Goal: Transaction & Acquisition: Book appointment/travel/reservation

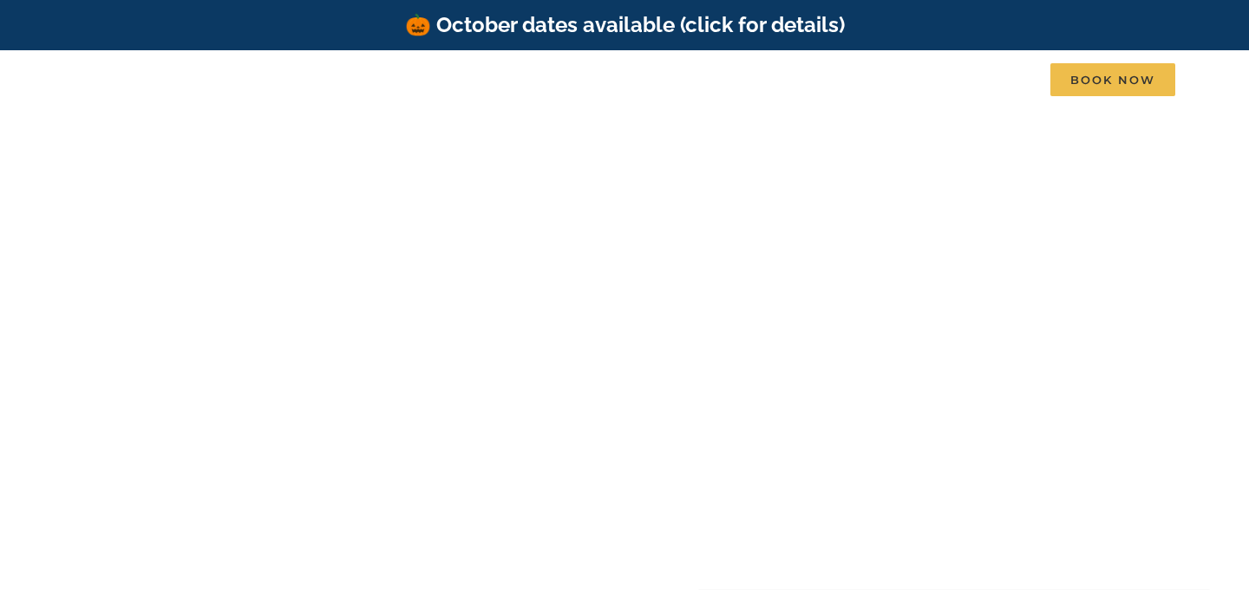
click at [830, 251] on div at bounding box center [624, 401] width 694 height 300
click at [730, 204] on h1 "Table Rock Lake, Branson, Missouri" at bounding box center [624, 221] width 691 height 36
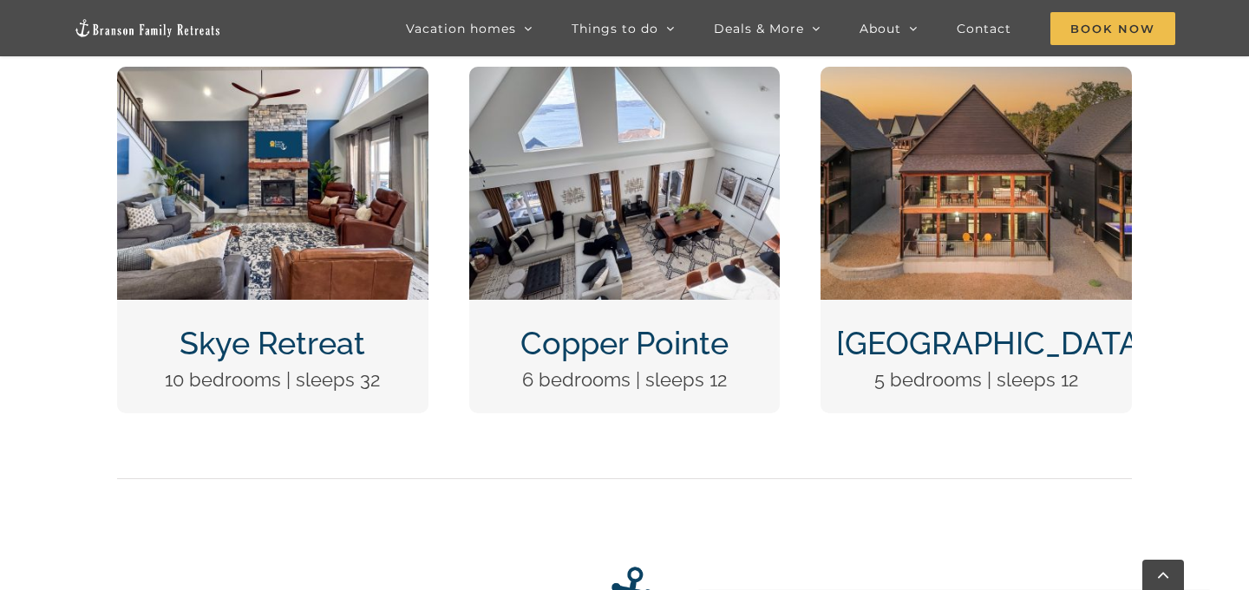
scroll to position [724, 0]
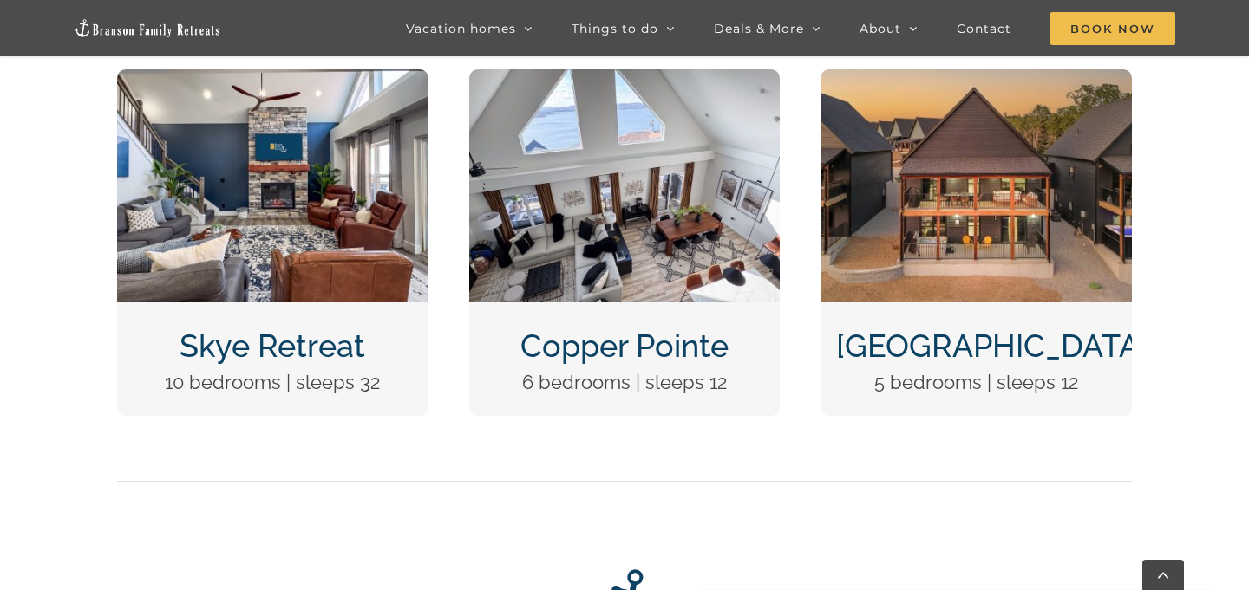
click at [374, 268] on img "Skye Retreat at Table Rock Lake-3004-Edit" at bounding box center [272, 185] width 311 height 233
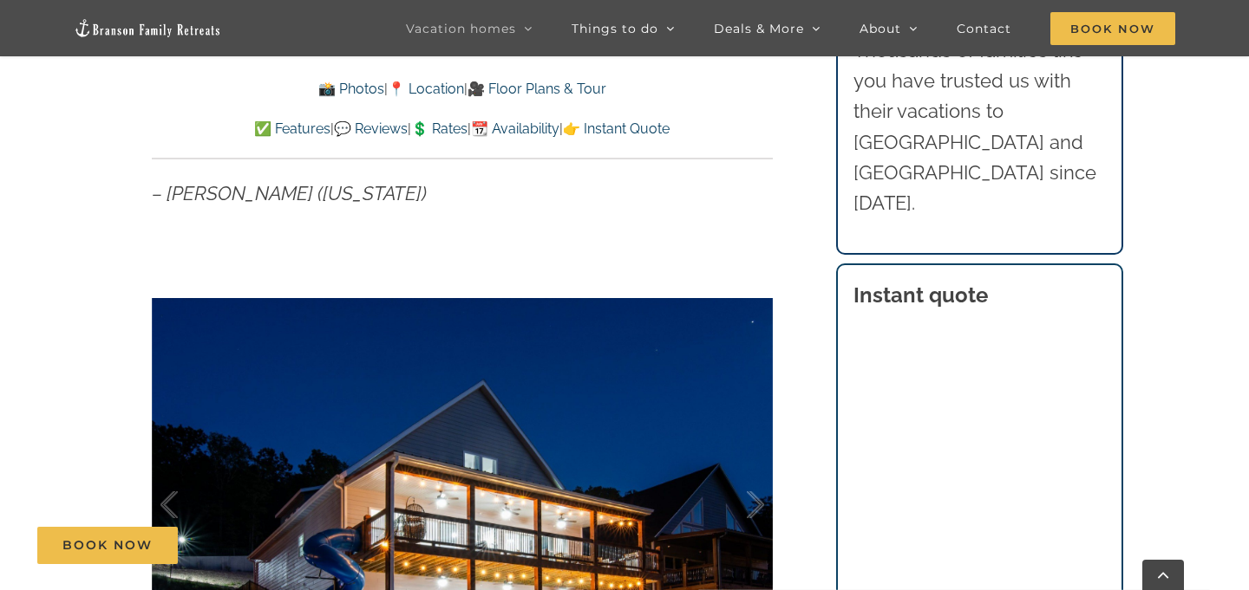
scroll to position [1089, 0]
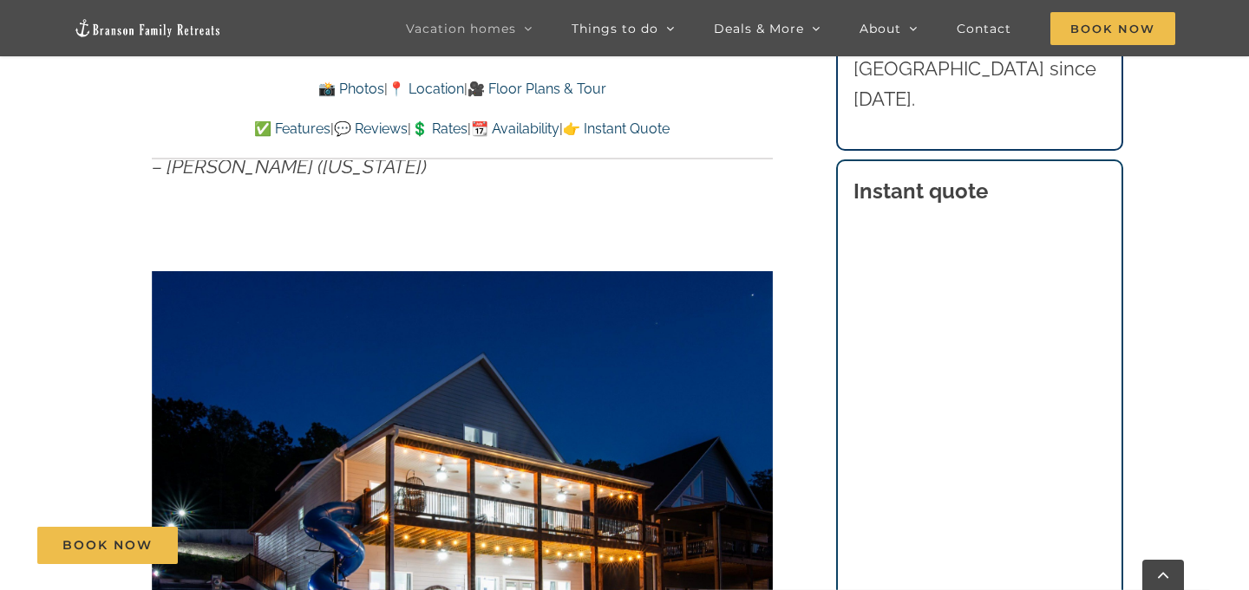
click at [791, 267] on div "Skye Retreat Like a private boutique hotel for your crew of 32, Skye Retreat is…" at bounding box center [462, 249] width 690 height 1184
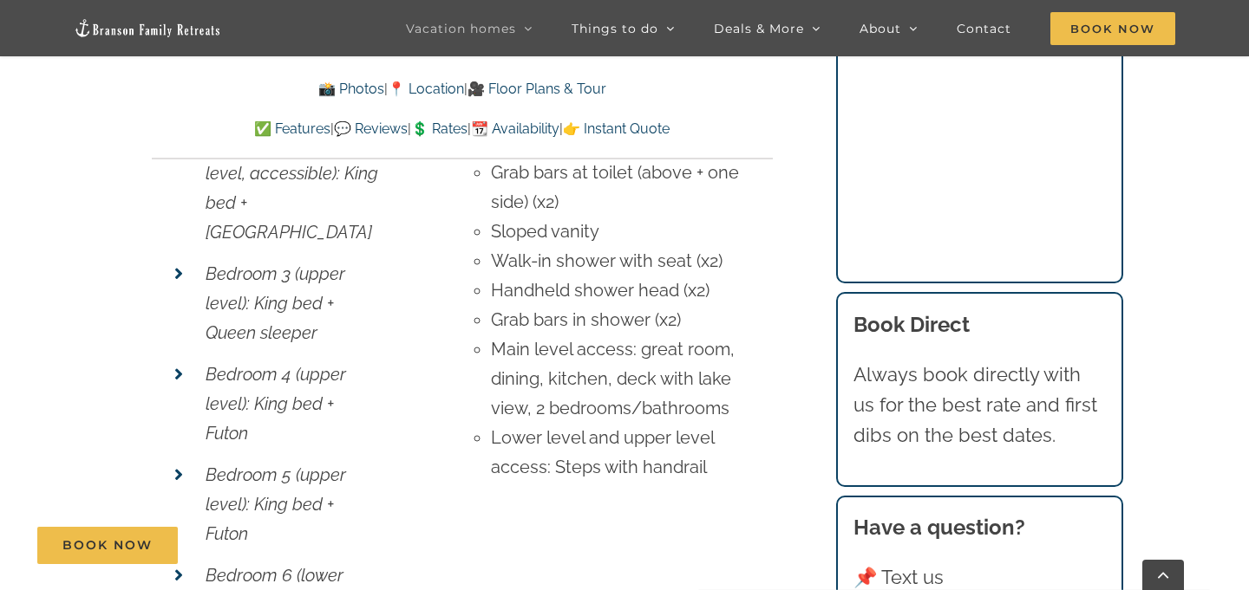
scroll to position [6947, 0]
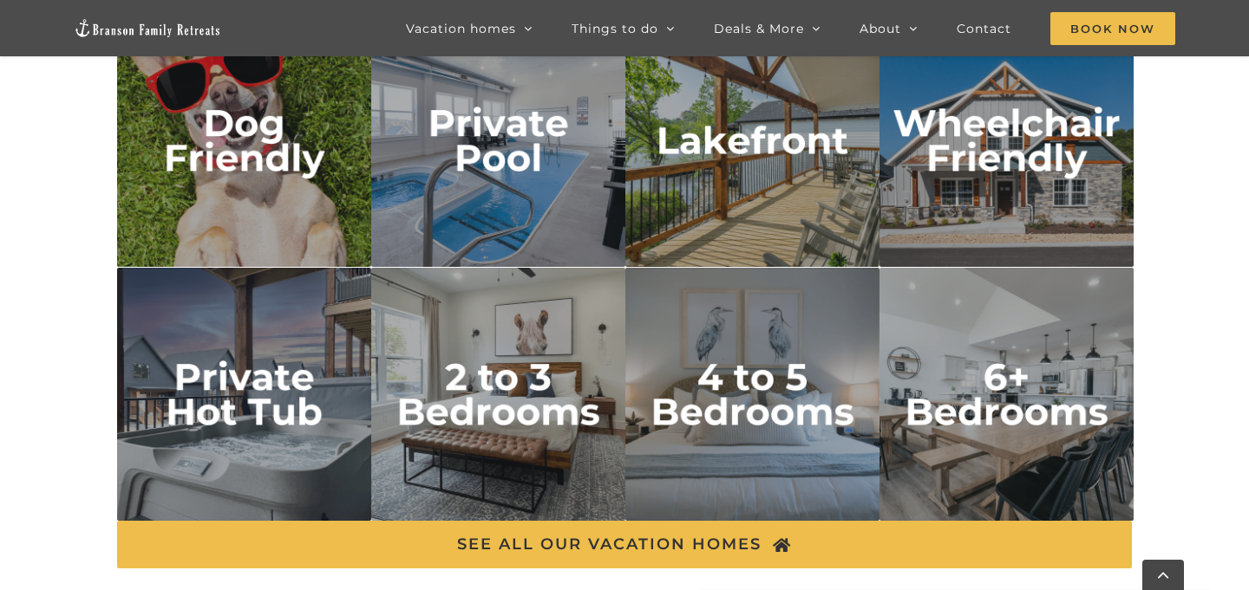
scroll to position [2716, 0]
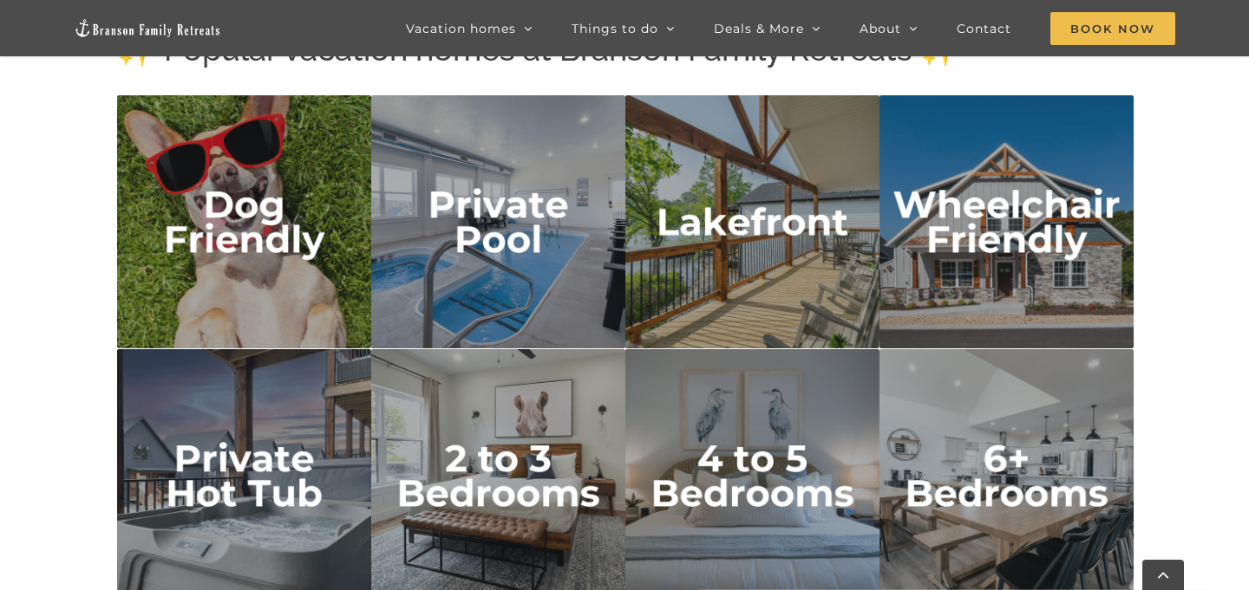
click at [470, 427] on img "2 to 3 bedrooms" at bounding box center [498, 476] width 254 height 254
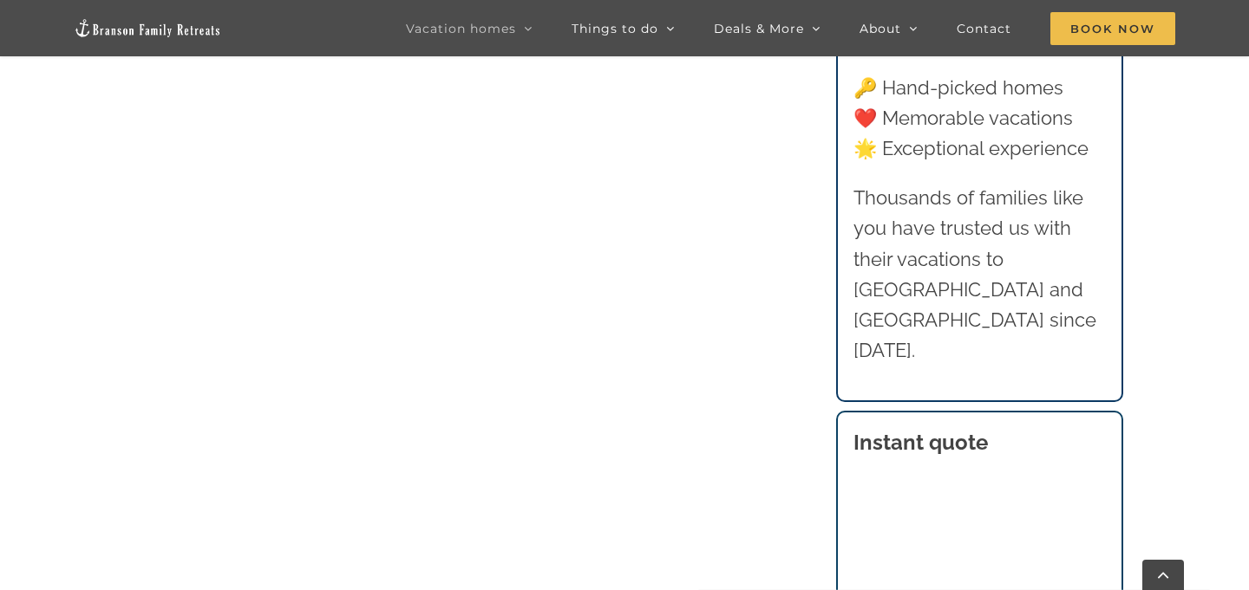
scroll to position [1370, 0]
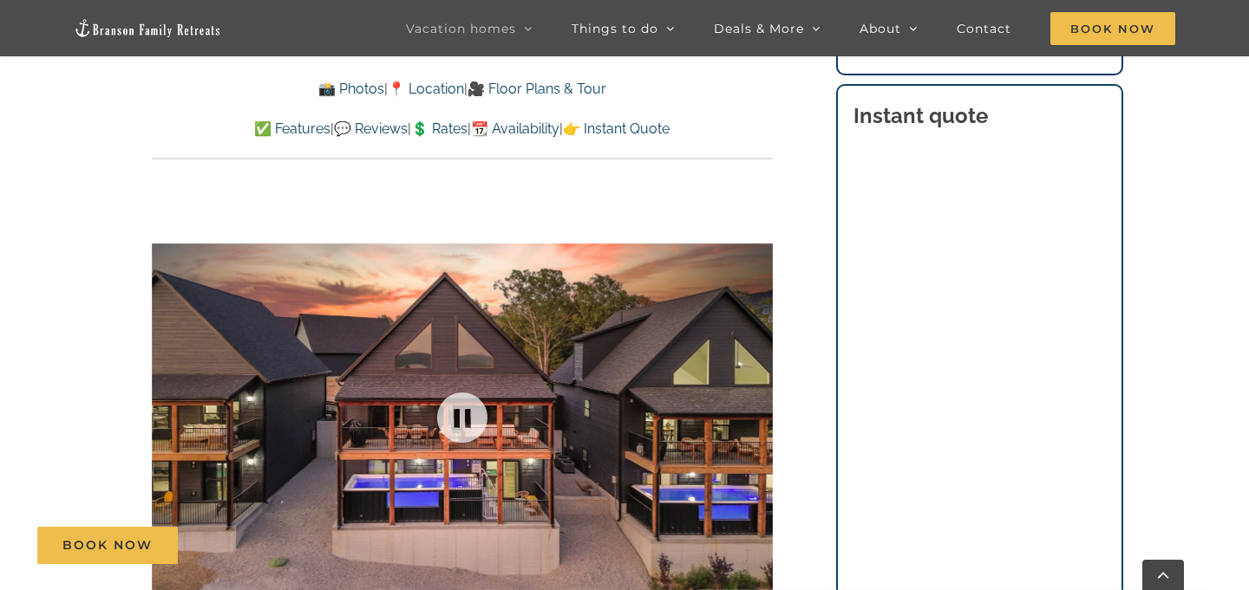
scroll to position [1018, 0]
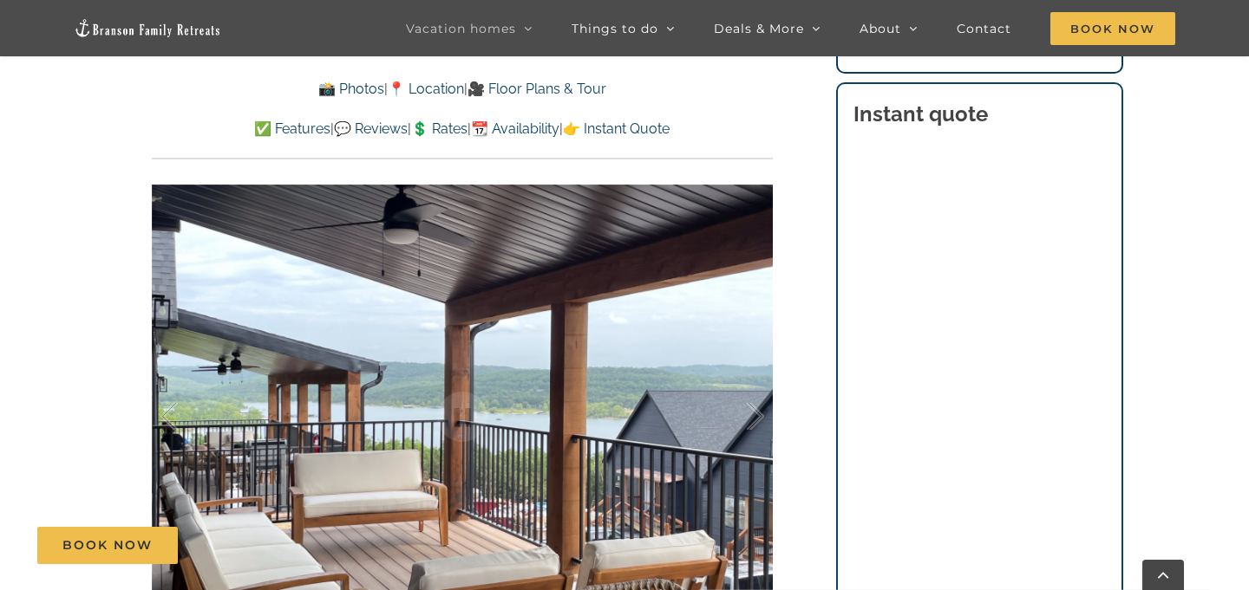
click at [669, 132] on link "👉 Instant Quote" at bounding box center [616, 129] width 107 height 16
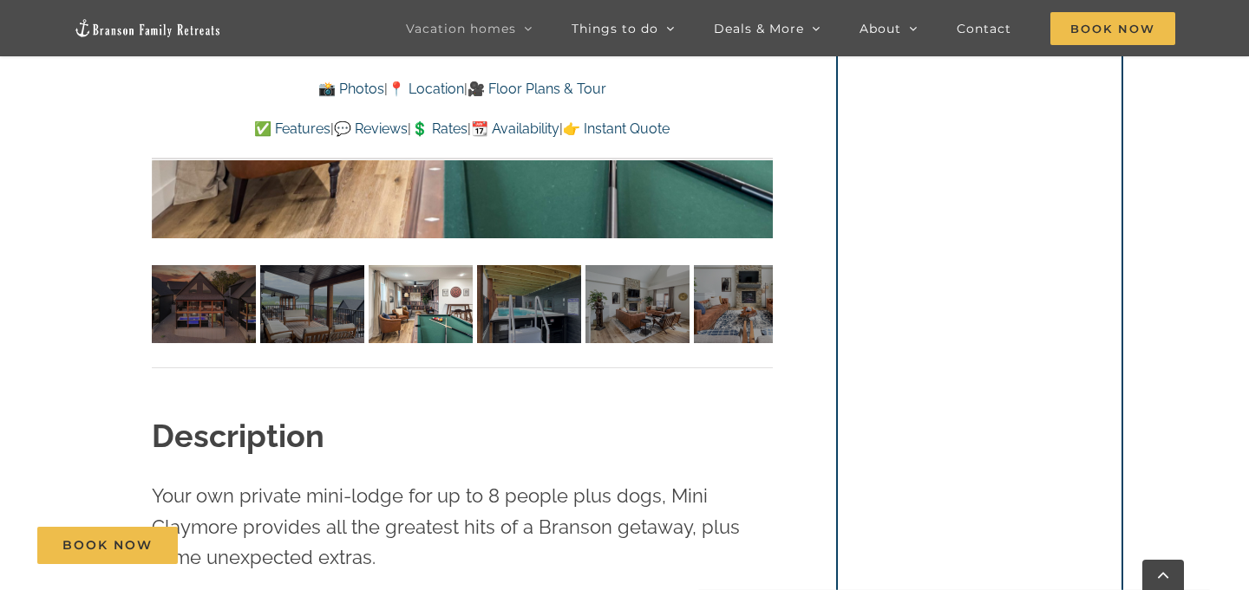
scroll to position [1451, 0]
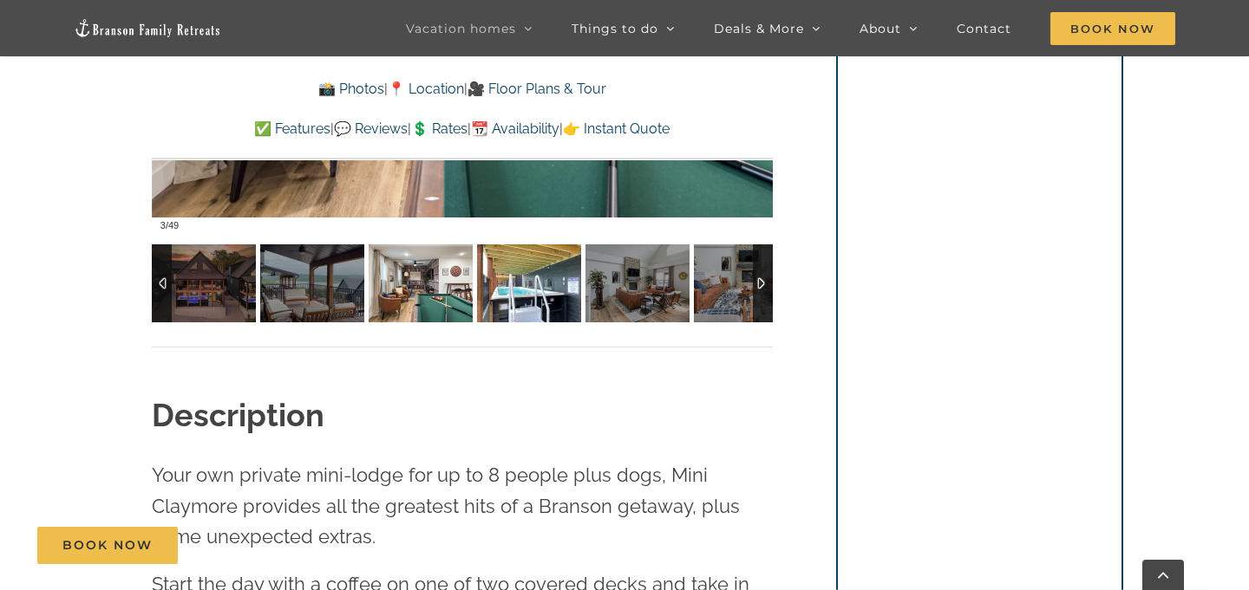
click at [512, 276] on img at bounding box center [529, 284] width 104 height 78
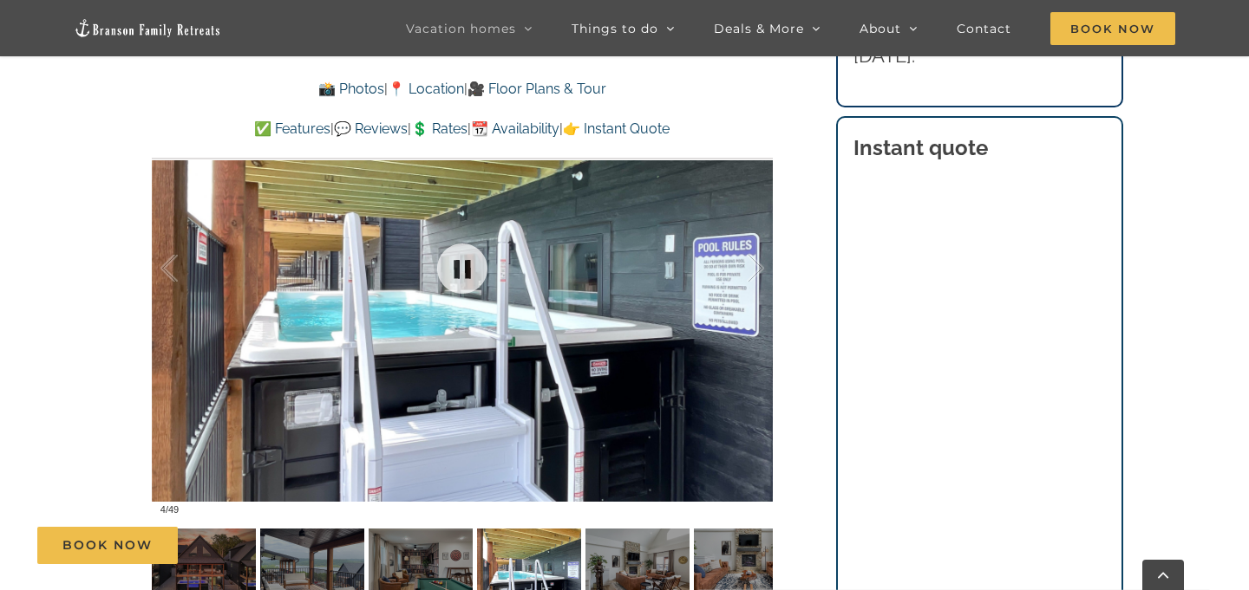
scroll to position [1164, 0]
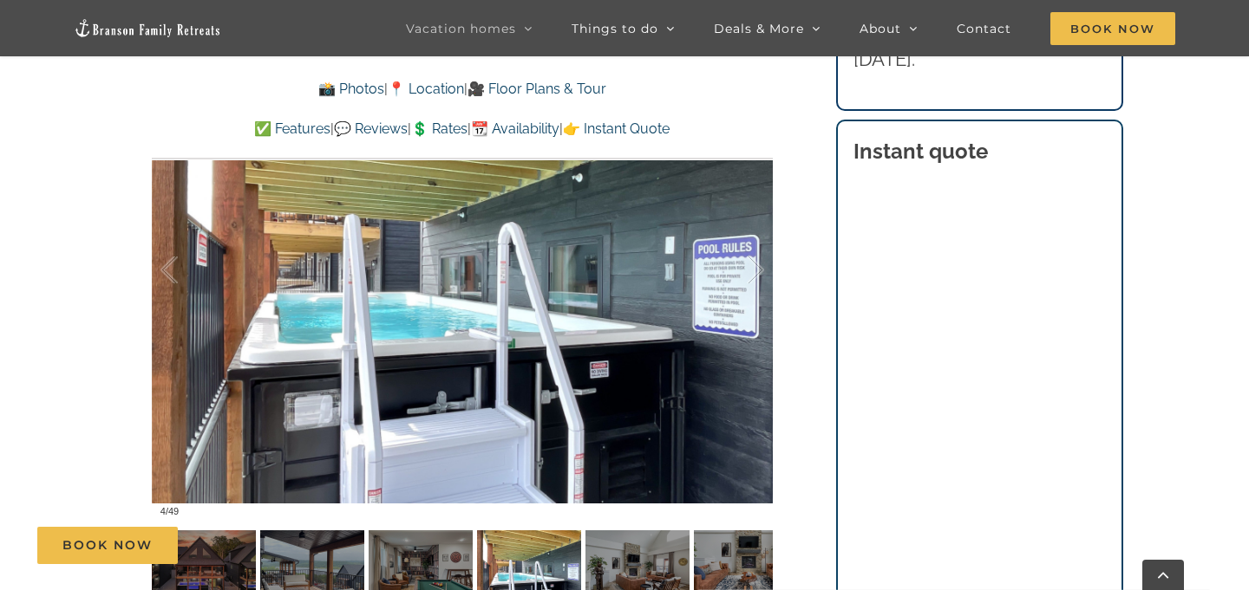
click at [444, 538] on div "Book Now" at bounding box center [637, 545] width 1201 height 37
click at [445, 573] on img at bounding box center [420, 570] width 104 height 78
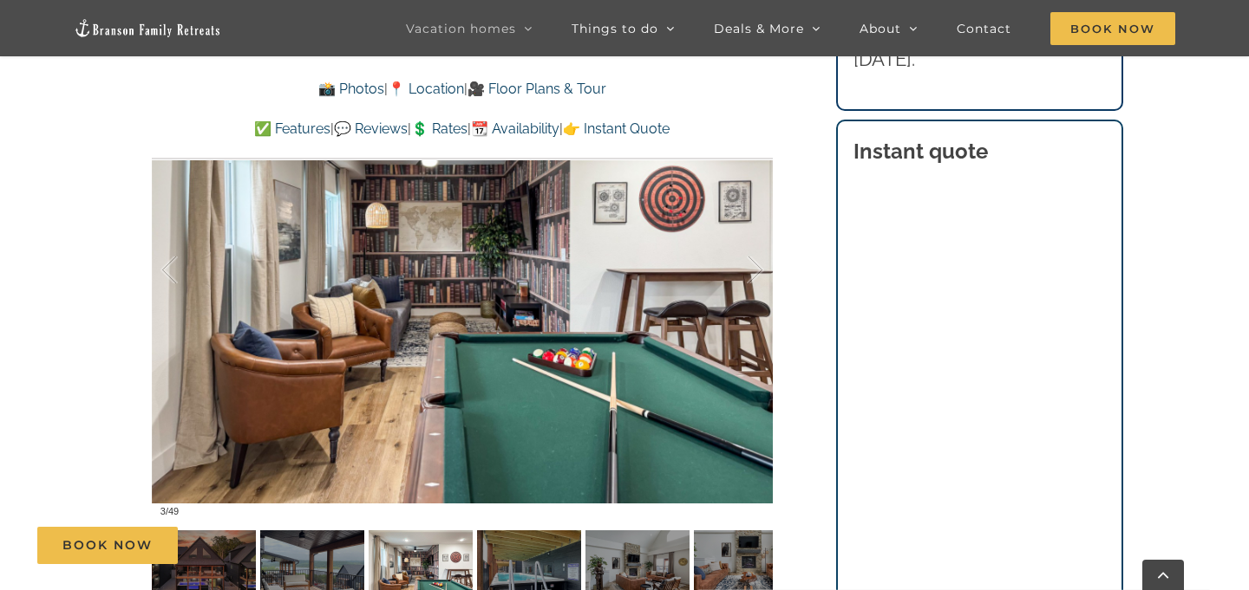
click at [626, 542] on div "Book Now" at bounding box center [637, 545] width 1201 height 37
click at [629, 566] on img at bounding box center [637, 570] width 104 height 78
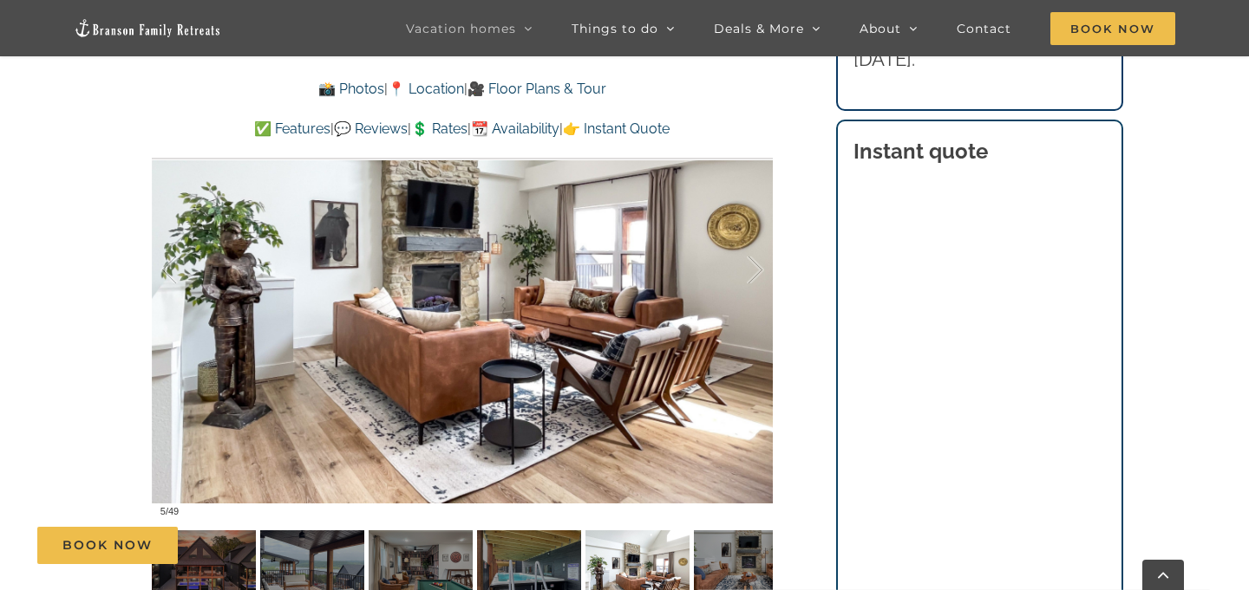
click at [722, 555] on div "Book Now" at bounding box center [637, 545] width 1201 height 37
click at [761, 557] on div "Book Now" at bounding box center [637, 545] width 1201 height 37
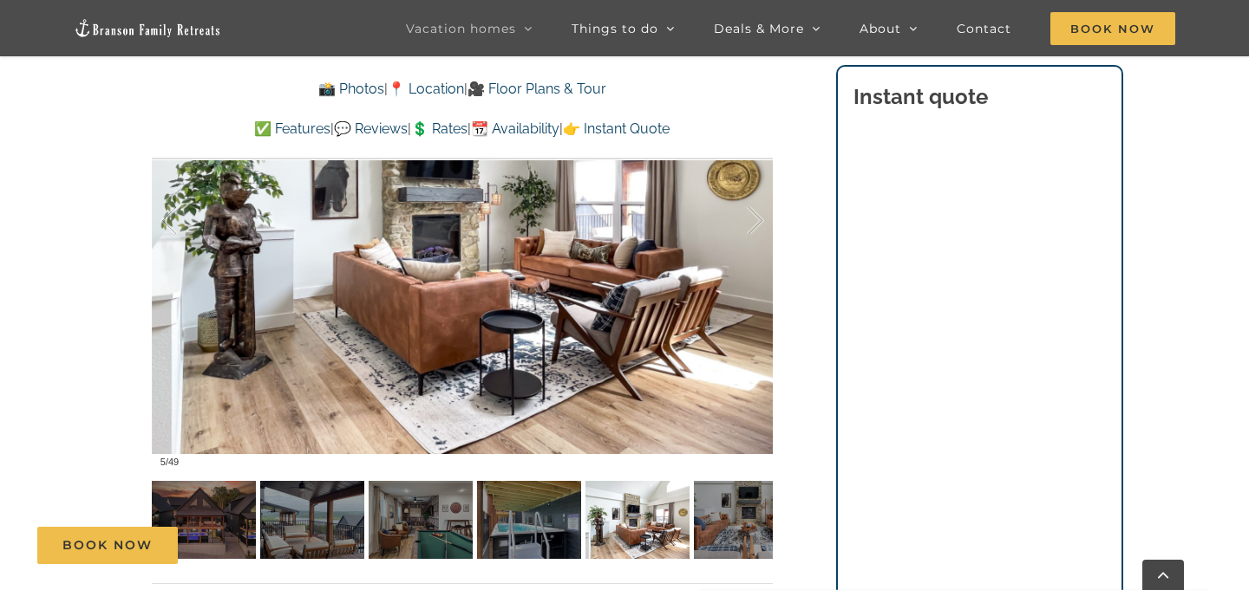
scroll to position [1226, 0]
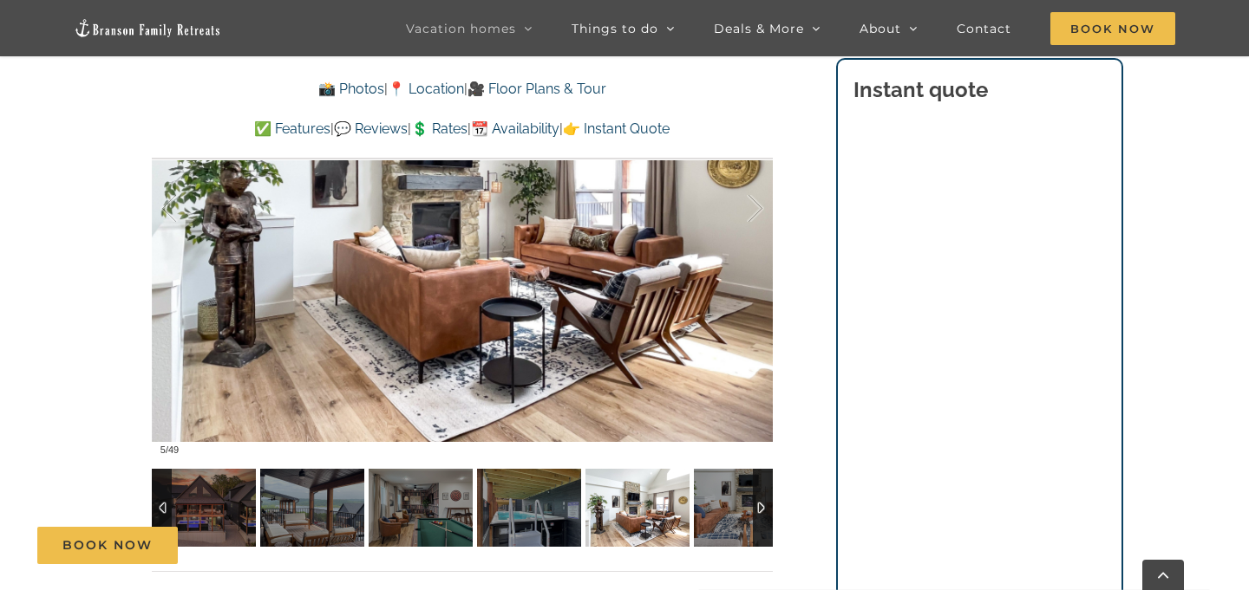
click at [766, 511] on div at bounding box center [763, 508] width 20 height 78
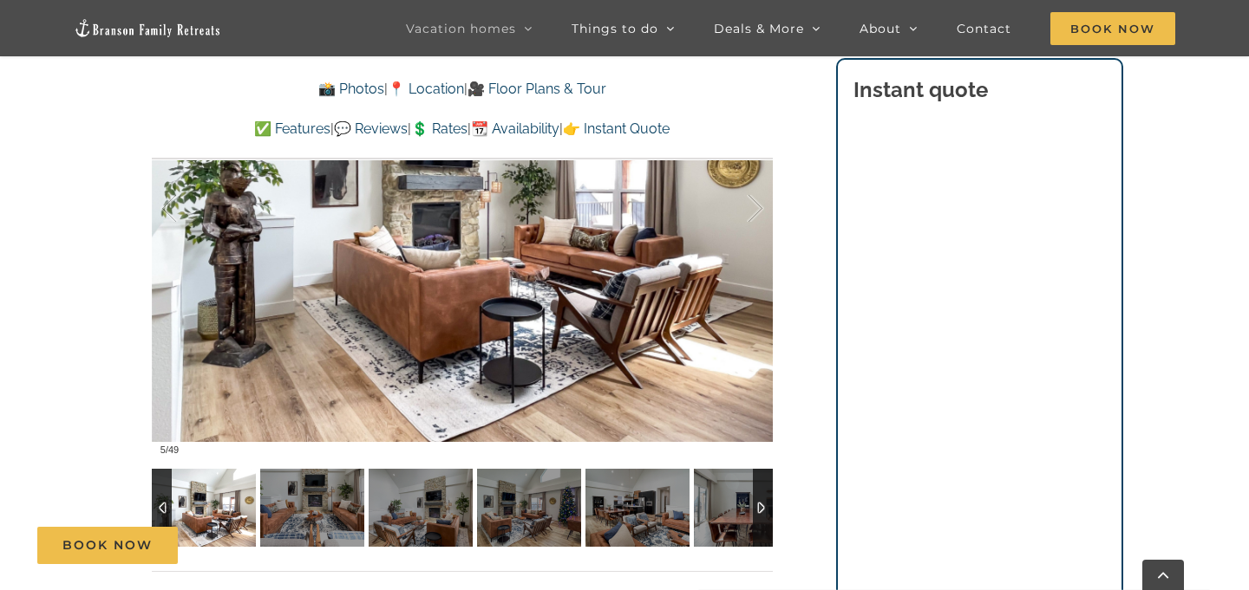
click at [766, 511] on div at bounding box center [763, 508] width 20 height 78
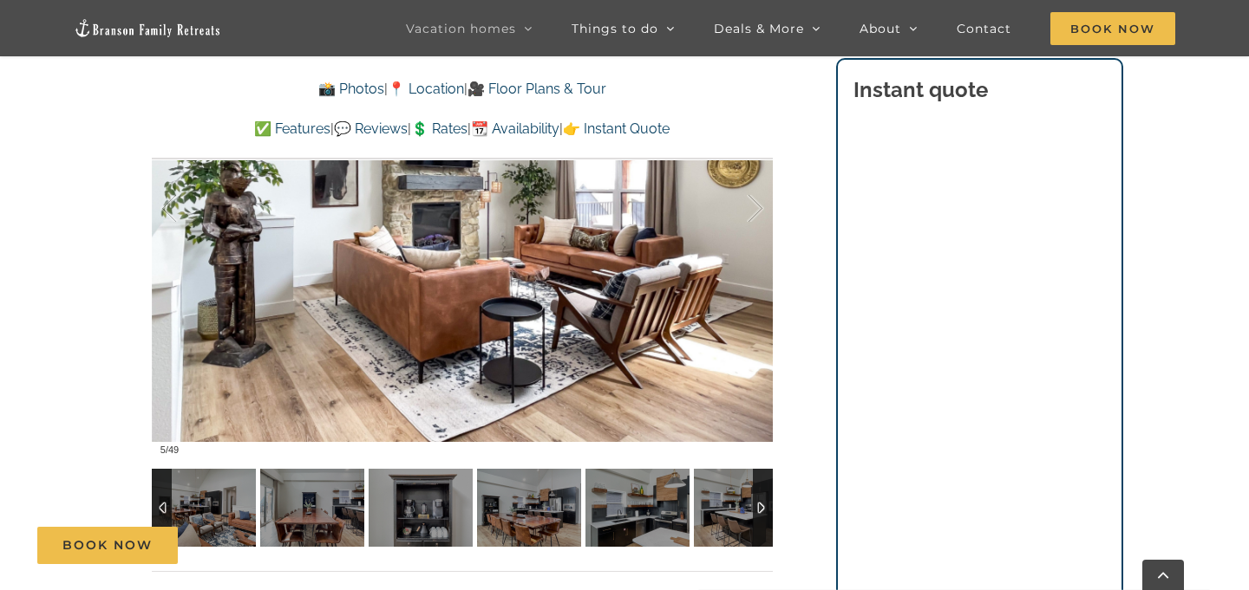
click at [766, 511] on div at bounding box center [763, 508] width 20 height 78
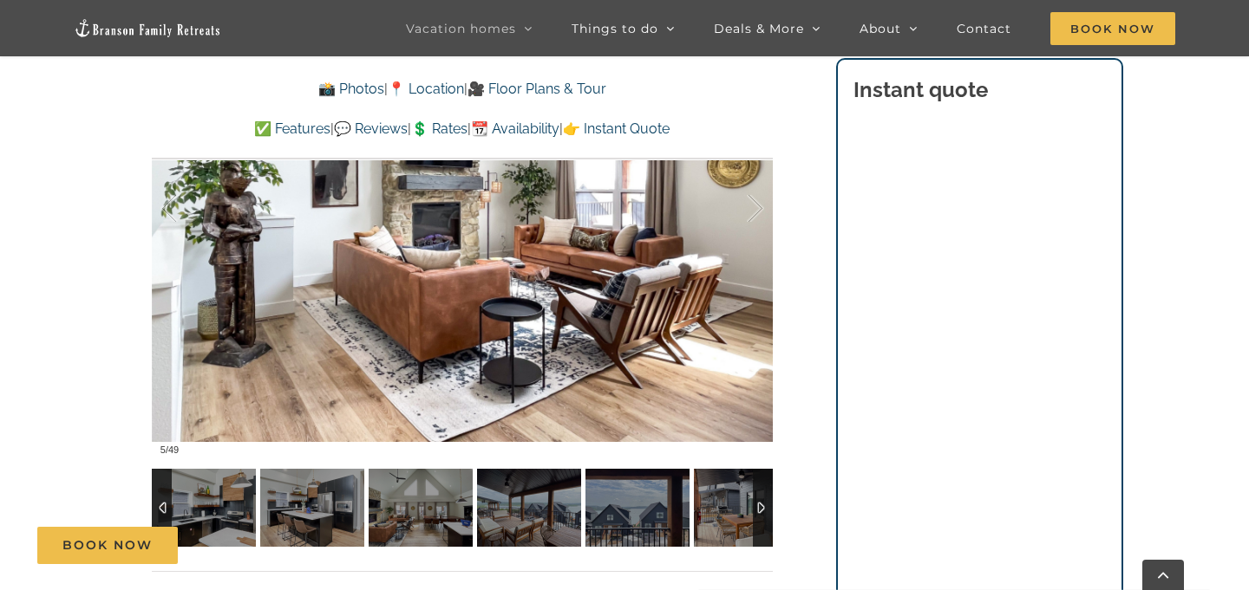
click at [766, 511] on div at bounding box center [763, 508] width 20 height 78
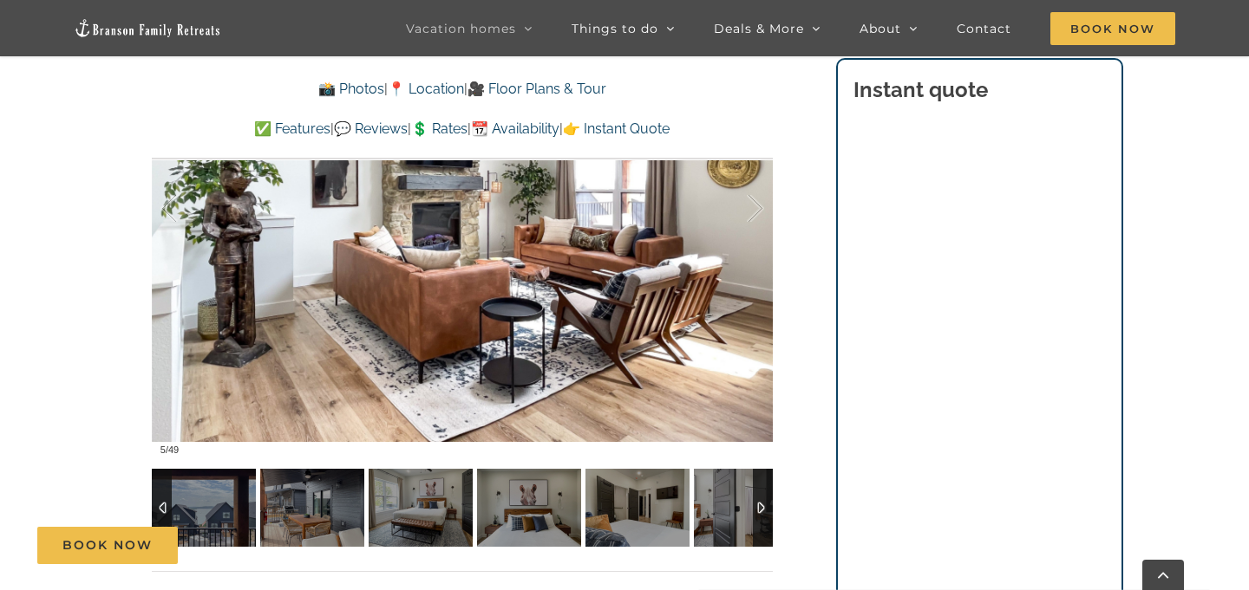
click at [766, 511] on div at bounding box center [763, 508] width 20 height 78
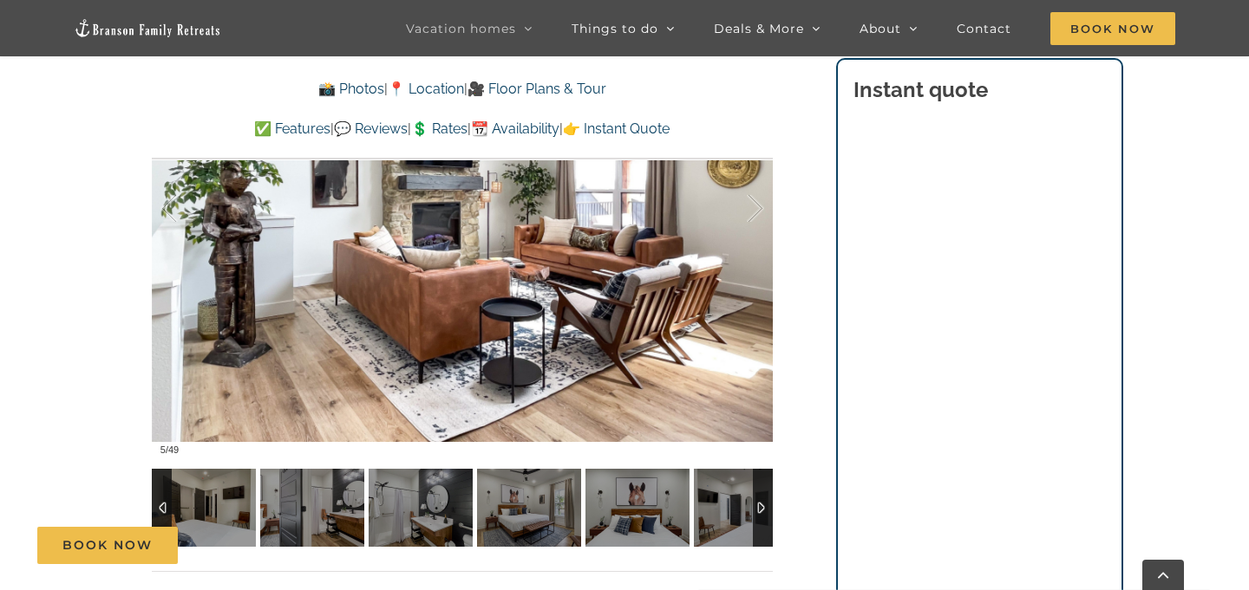
click at [766, 511] on div at bounding box center [763, 508] width 20 height 78
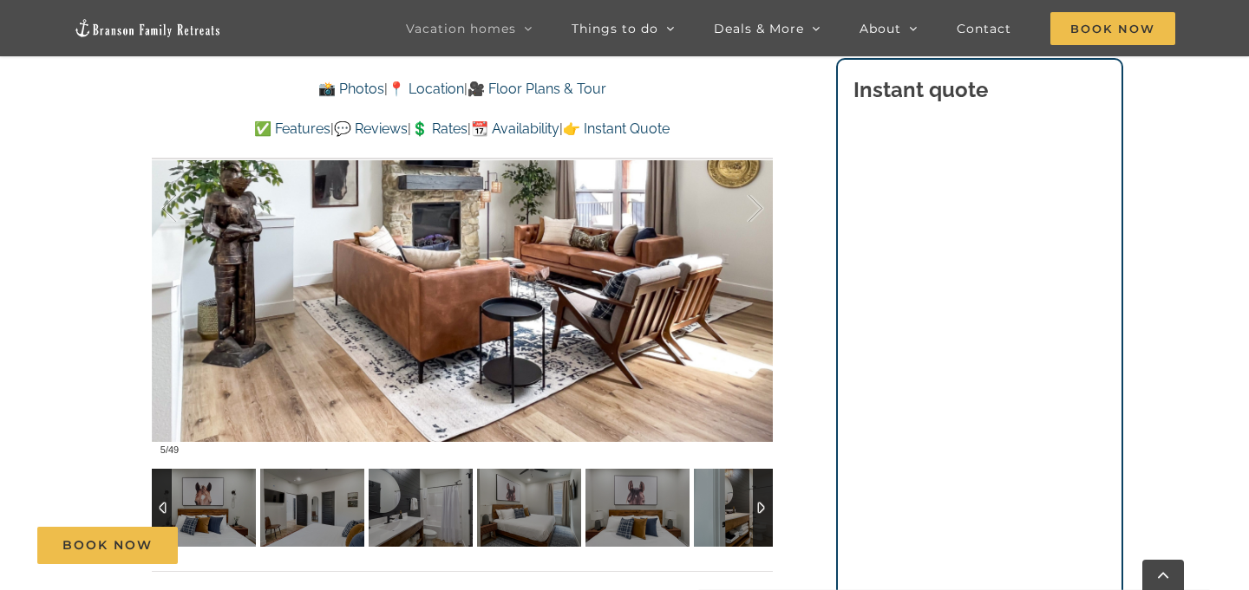
click at [766, 511] on div at bounding box center [763, 508] width 20 height 78
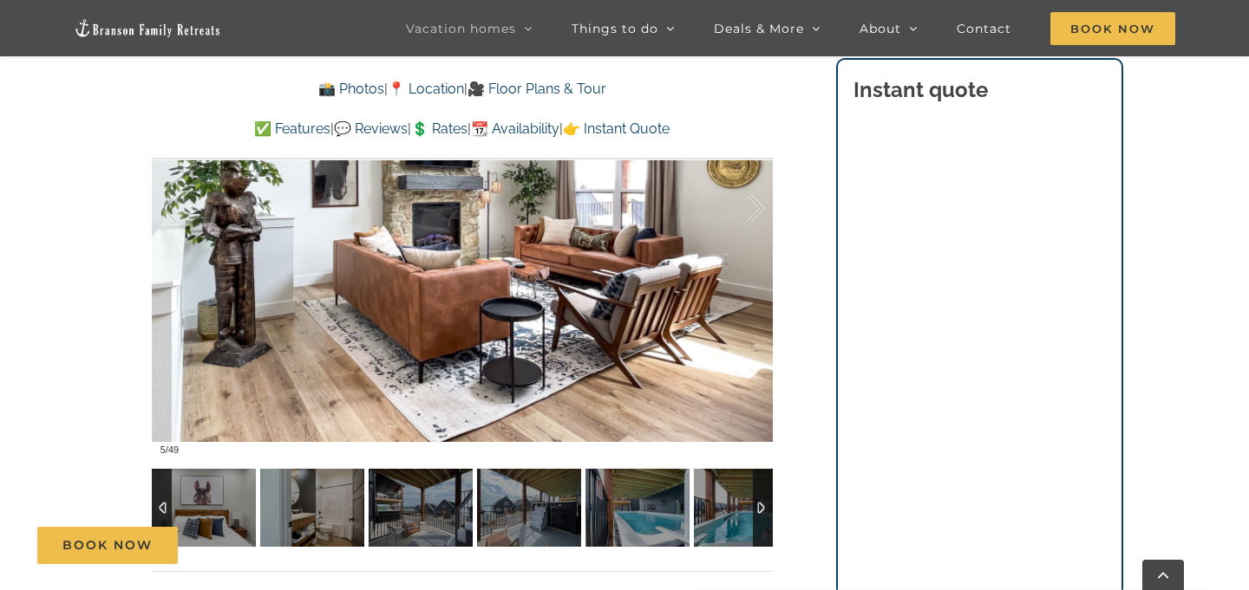
click at [766, 511] on div at bounding box center [763, 508] width 20 height 78
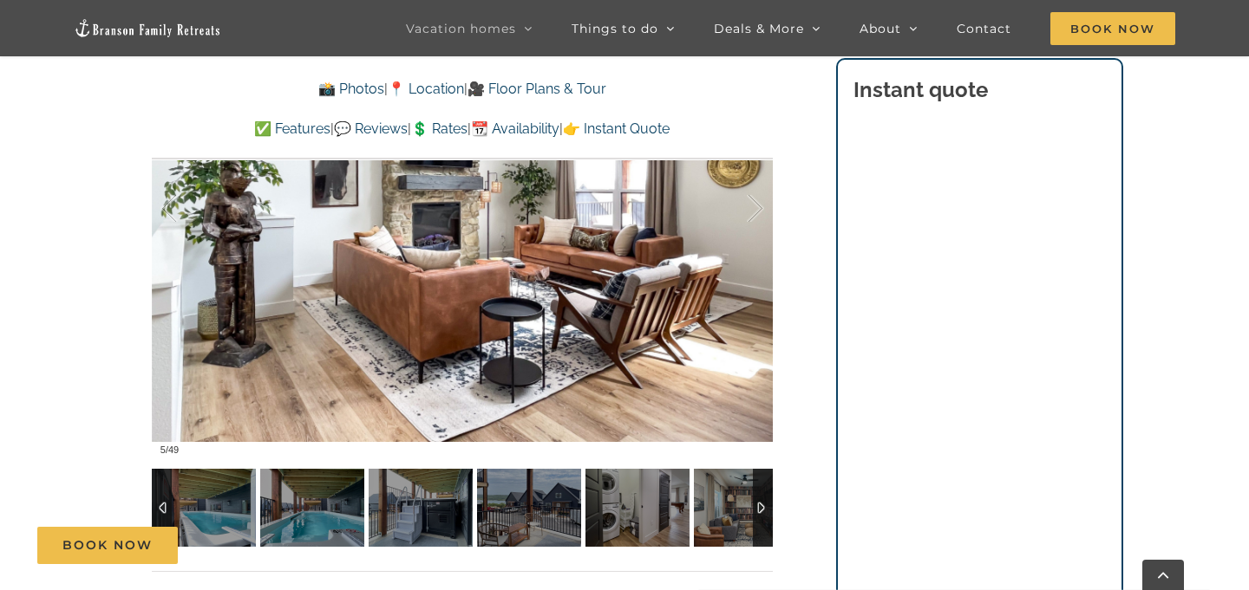
click at [766, 511] on div at bounding box center [763, 508] width 20 height 78
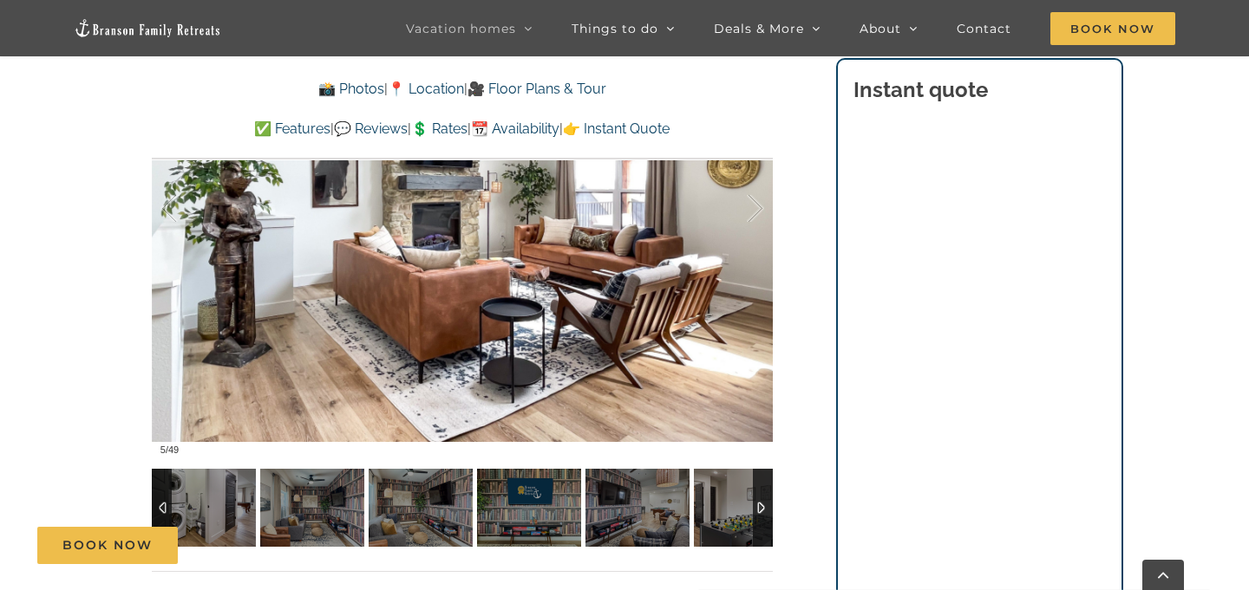
click at [155, 497] on div at bounding box center [162, 508] width 20 height 78
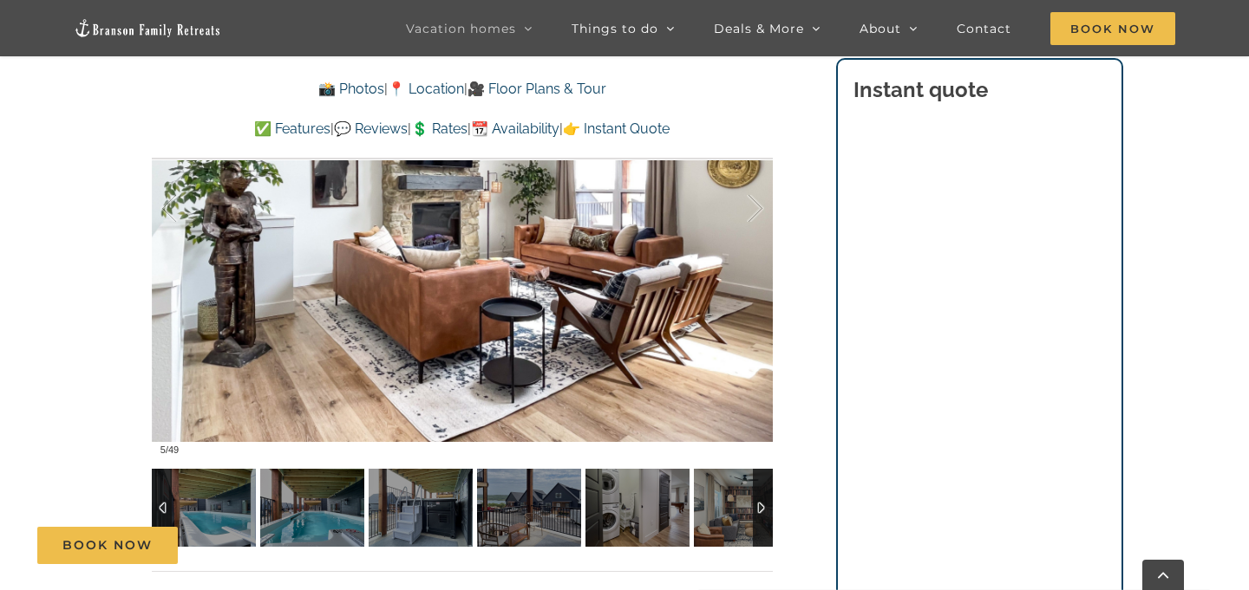
click at [155, 497] on div at bounding box center [162, 508] width 20 height 78
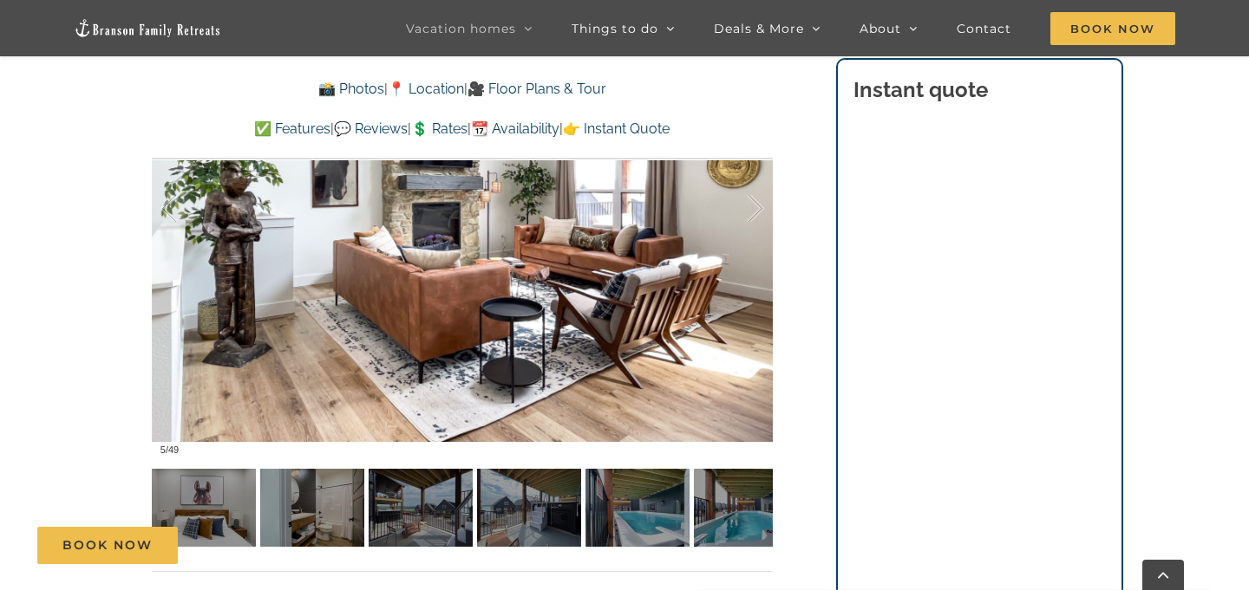
click at [661, 527] on div "Book Now" at bounding box center [637, 545] width 1201 height 37
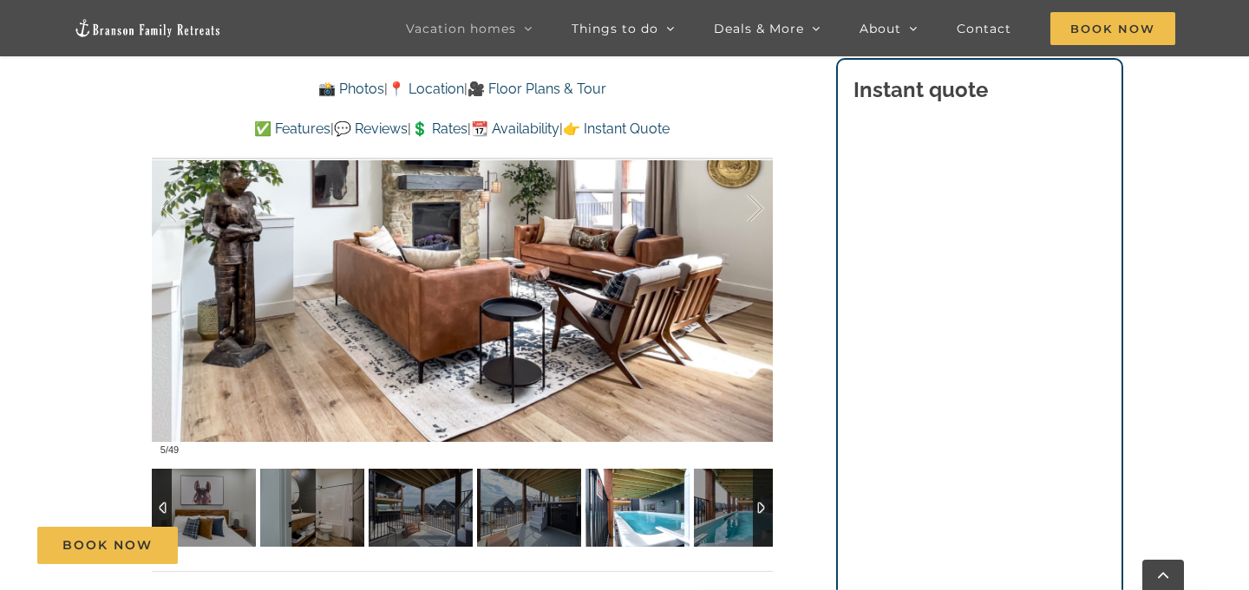
click at [623, 512] on img at bounding box center [637, 508] width 104 height 78
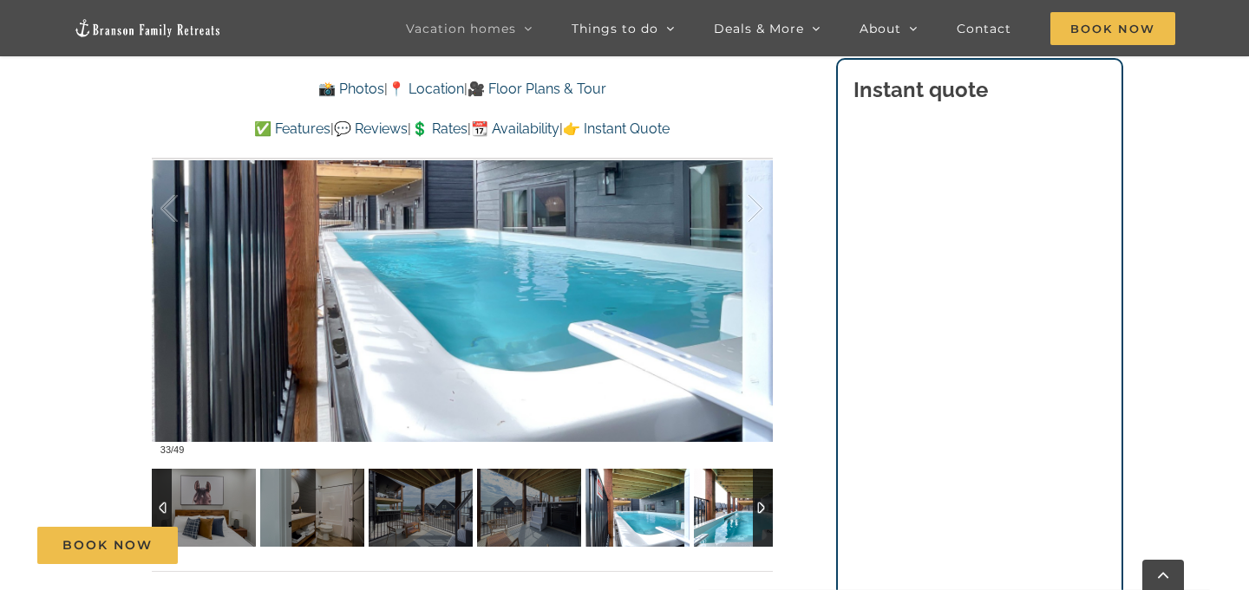
click at [698, 514] on img at bounding box center [746, 508] width 104 height 78
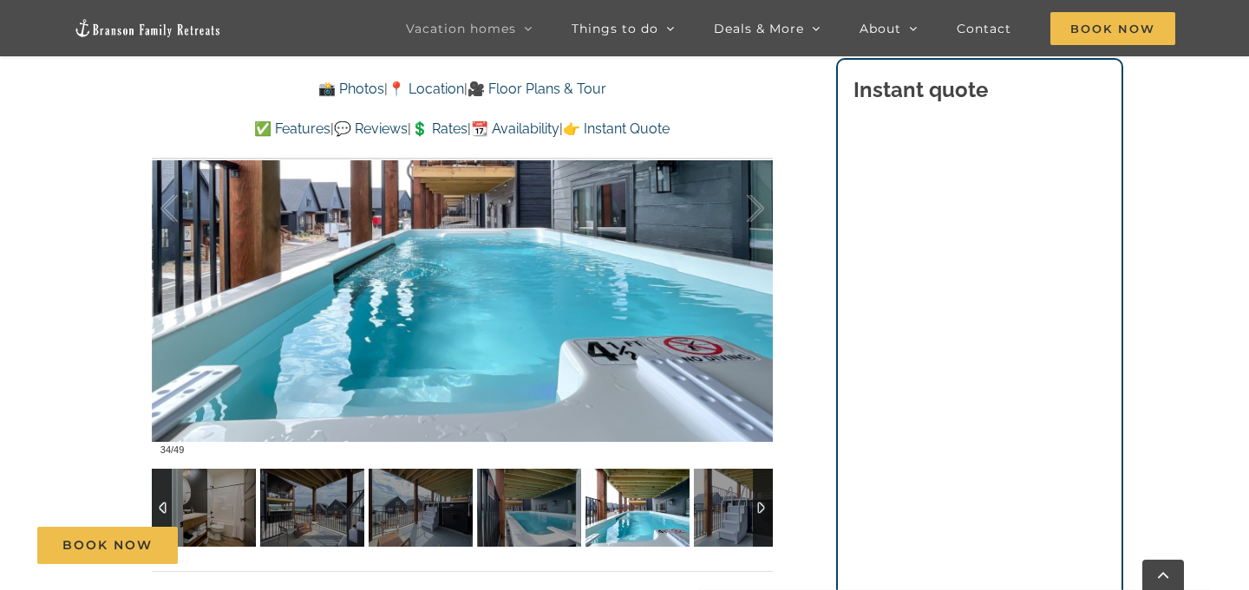
click at [758, 512] on div at bounding box center [763, 508] width 20 height 78
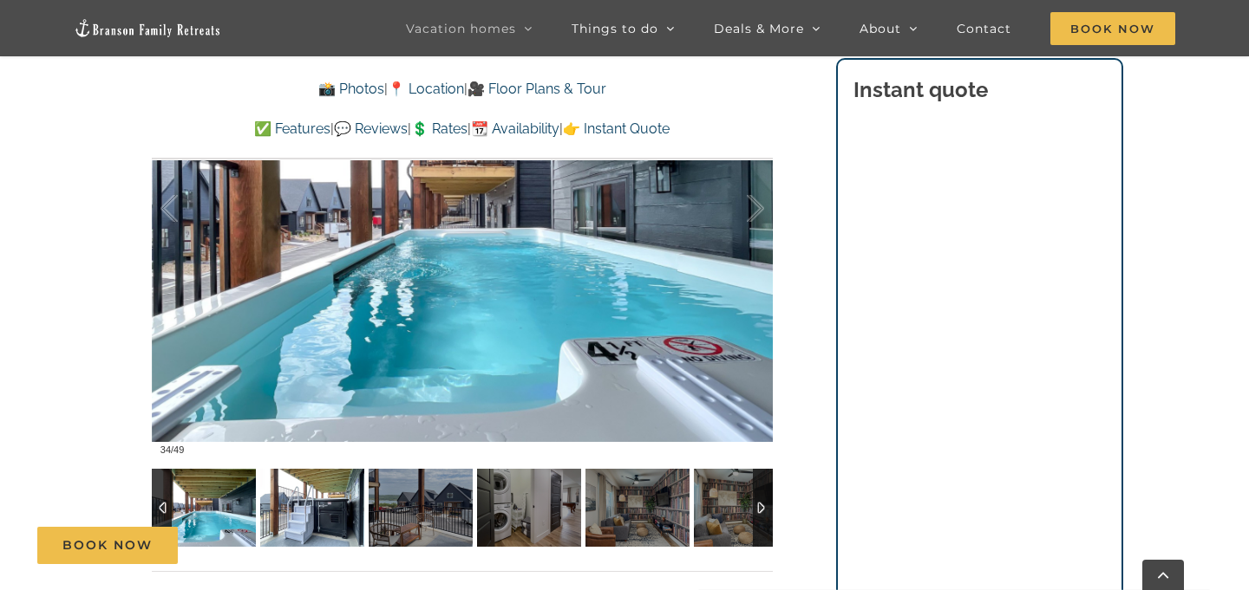
click at [329, 510] on img at bounding box center [312, 508] width 104 height 78
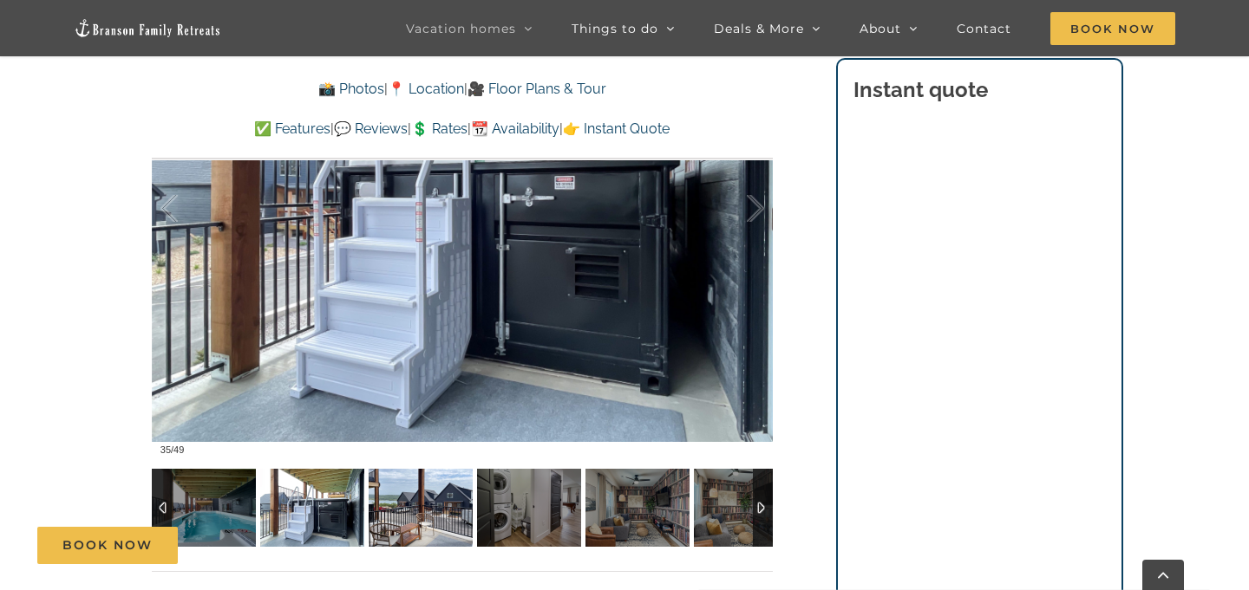
click at [400, 509] on img at bounding box center [420, 508] width 104 height 78
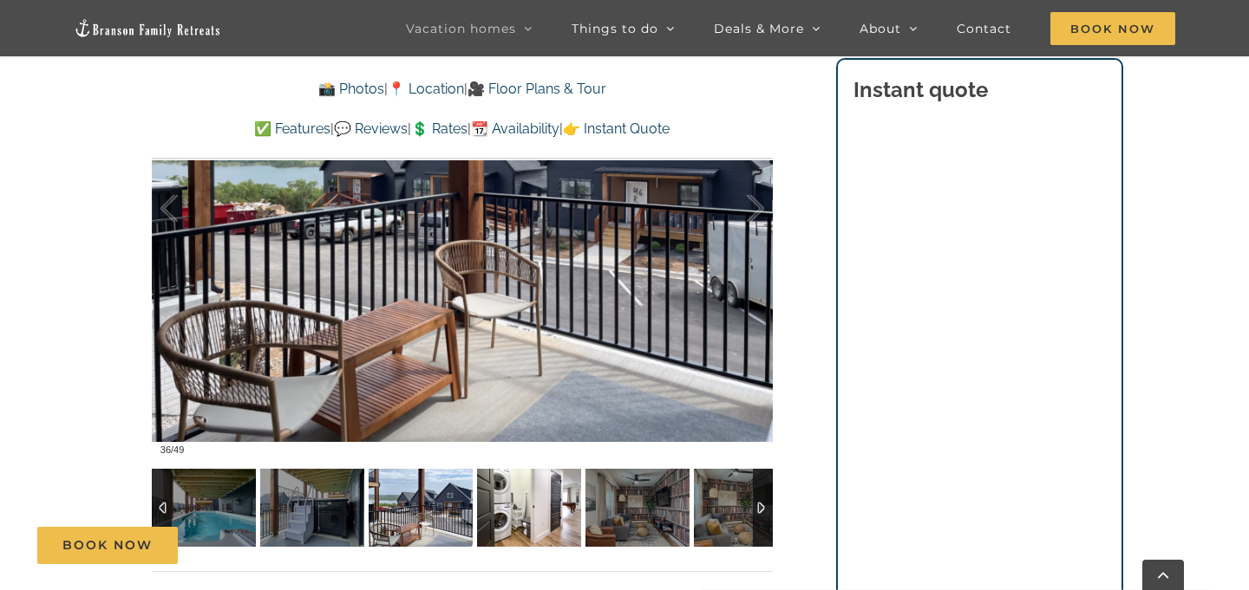
click at [488, 512] on img at bounding box center [529, 508] width 104 height 78
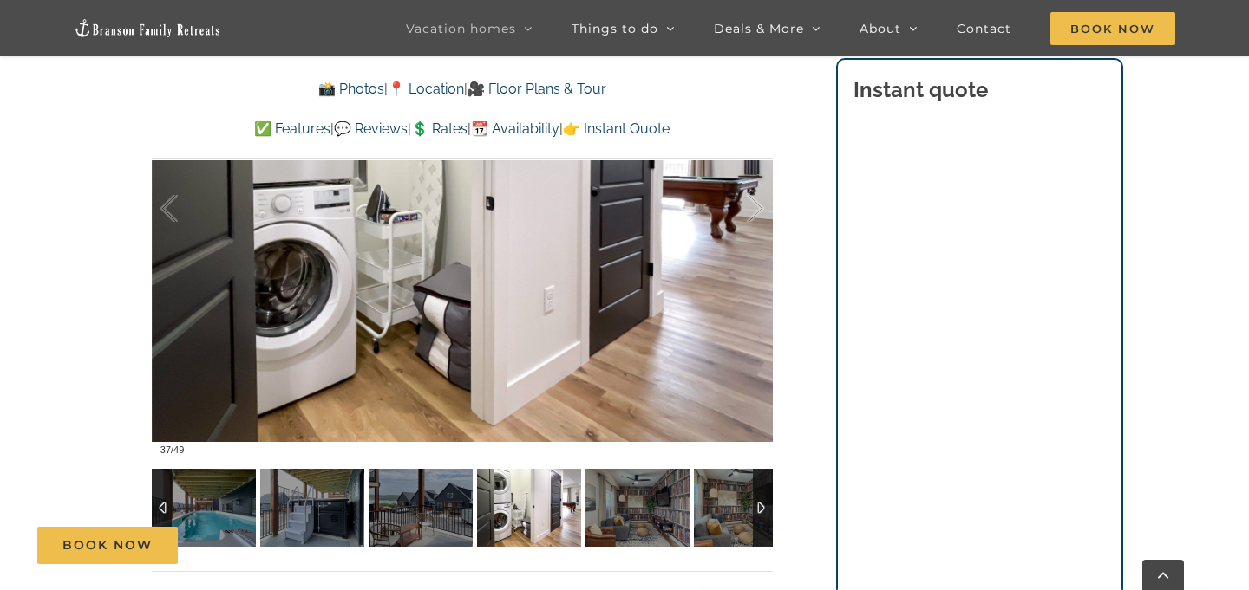
click at [590, 520] on img at bounding box center [637, 508] width 104 height 78
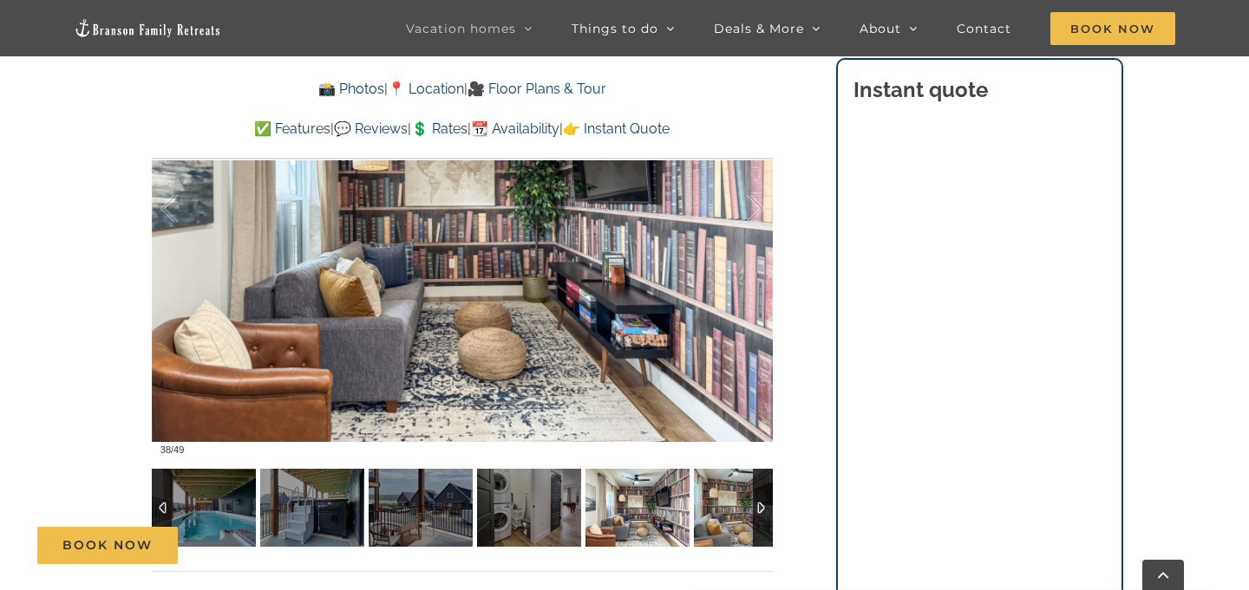
click at [701, 515] on img at bounding box center [746, 508] width 104 height 78
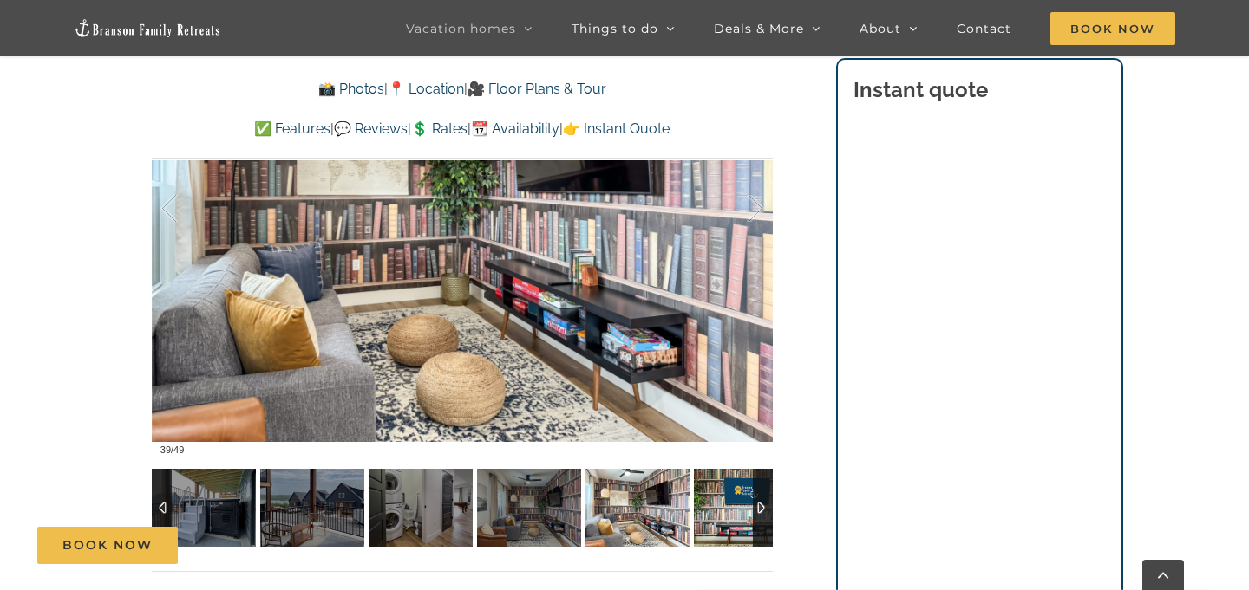
click at [740, 512] on img at bounding box center [746, 508] width 104 height 78
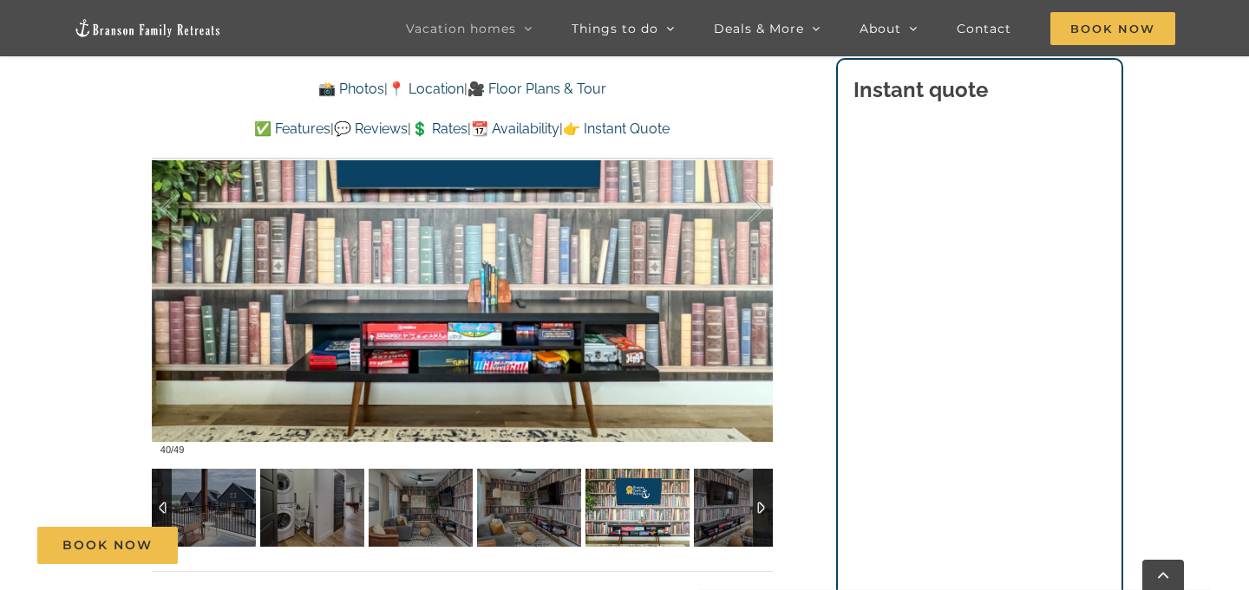
click at [767, 513] on div at bounding box center [763, 508] width 20 height 78
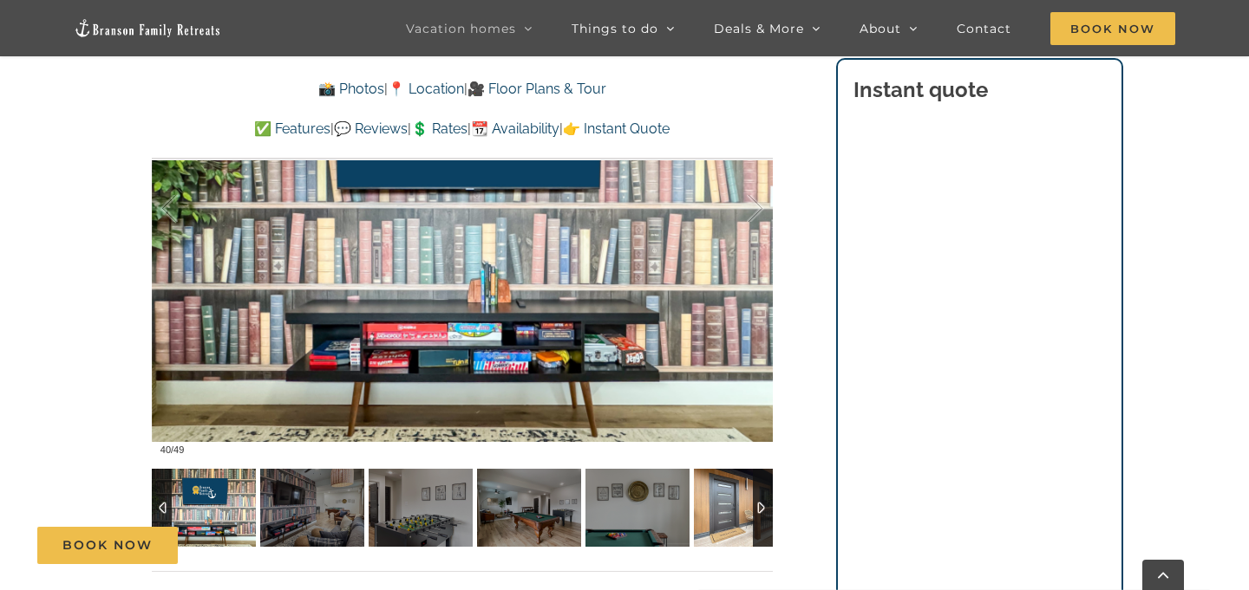
click at [711, 510] on img at bounding box center [746, 508] width 104 height 78
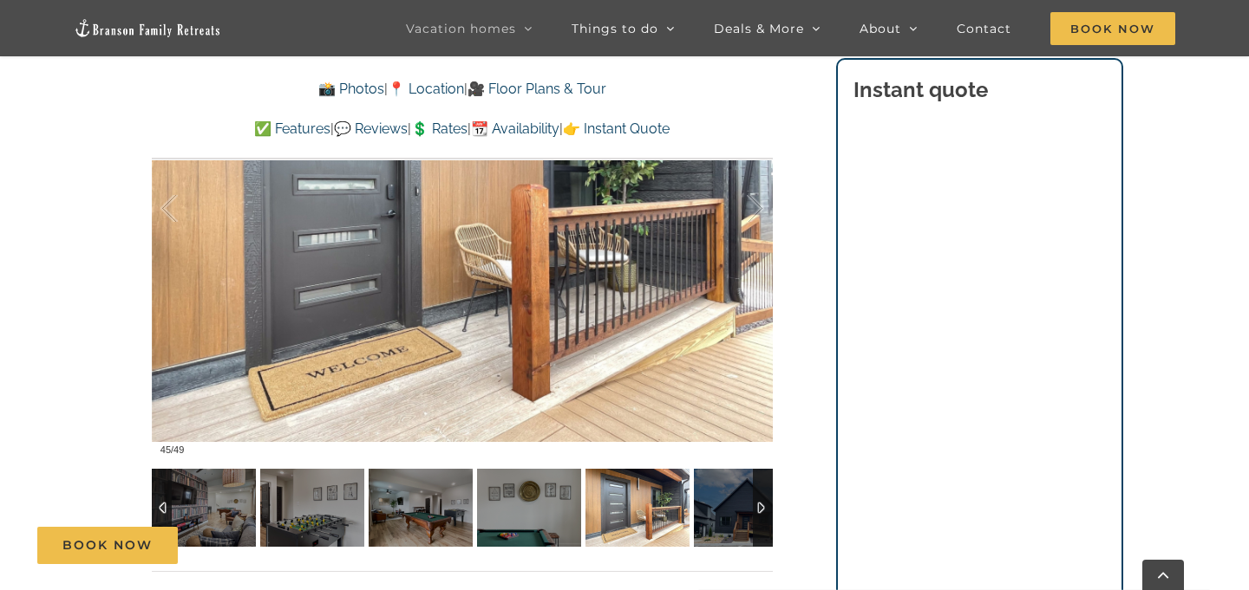
click at [759, 508] on div at bounding box center [763, 508] width 20 height 78
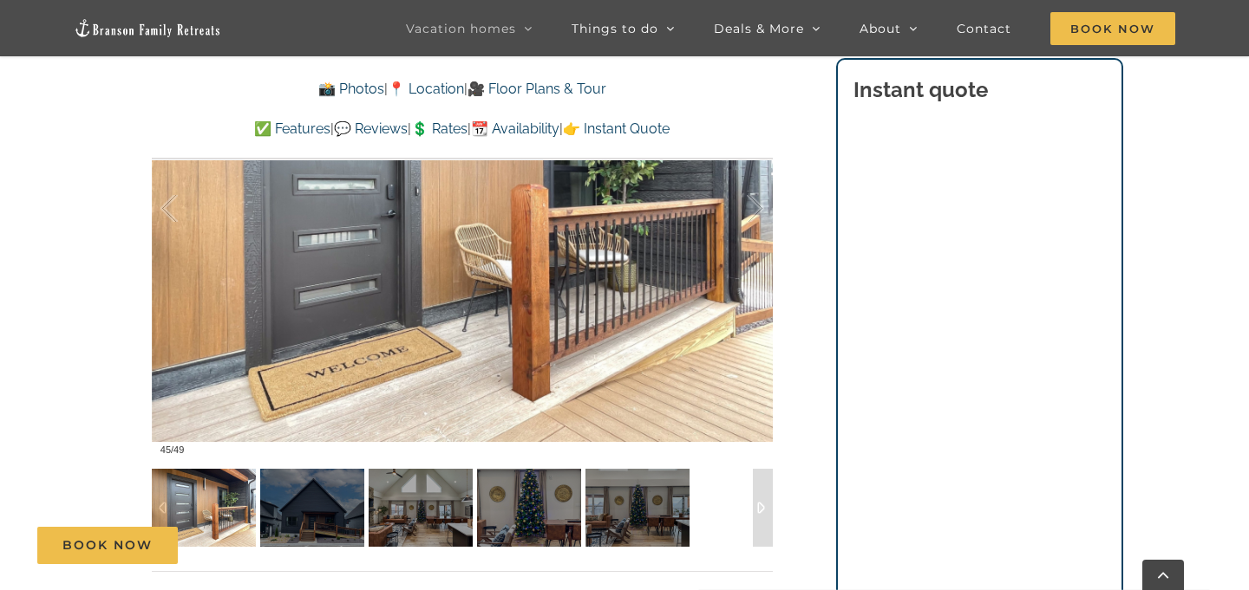
click at [339, 535] on div "Book Now" at bounding box center [637, 545] width 1201 height 37
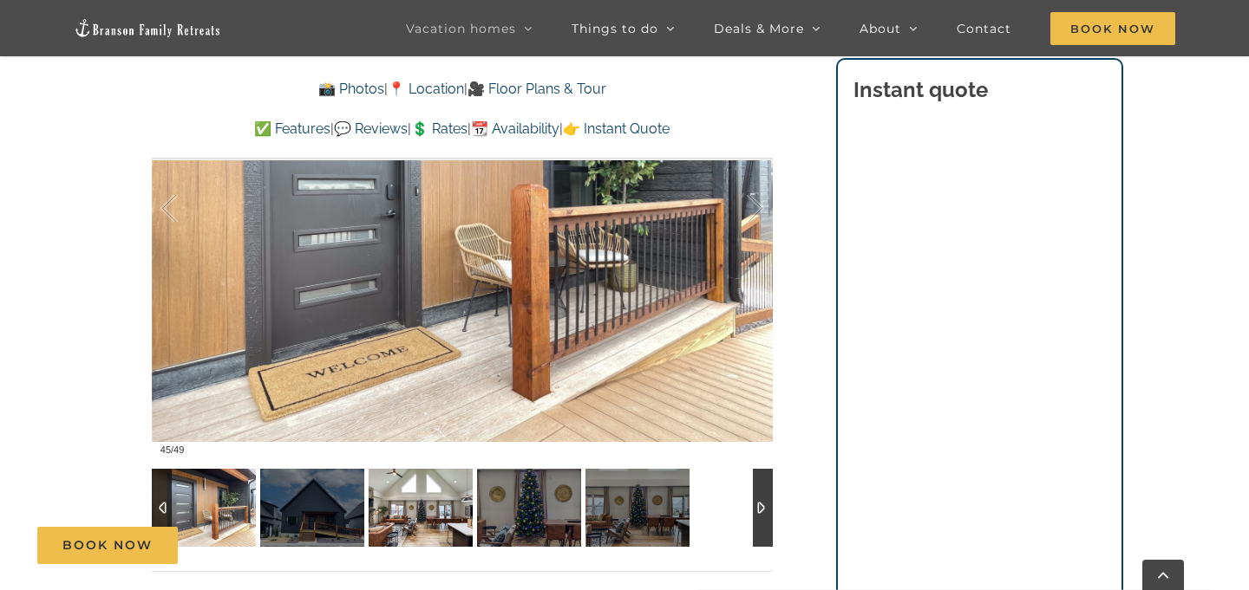
click at [427, 514] on img at bounding box center [420, 508] width 104 height 78
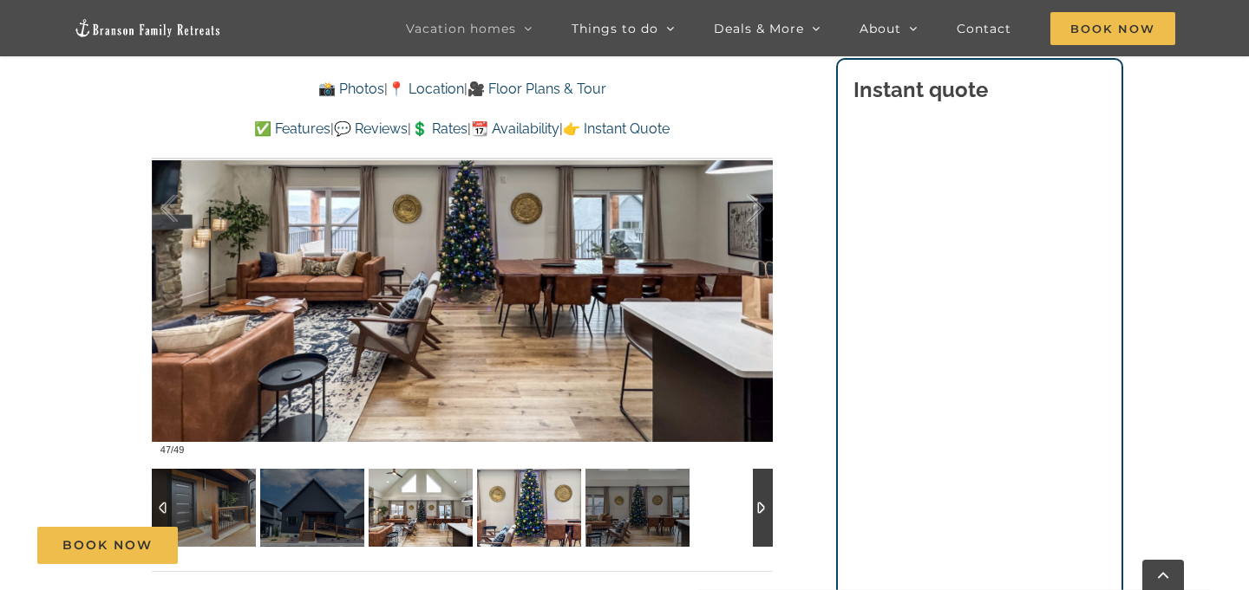
click at [509, 518] on img at bounding box center [529, 508] width 104 height 78
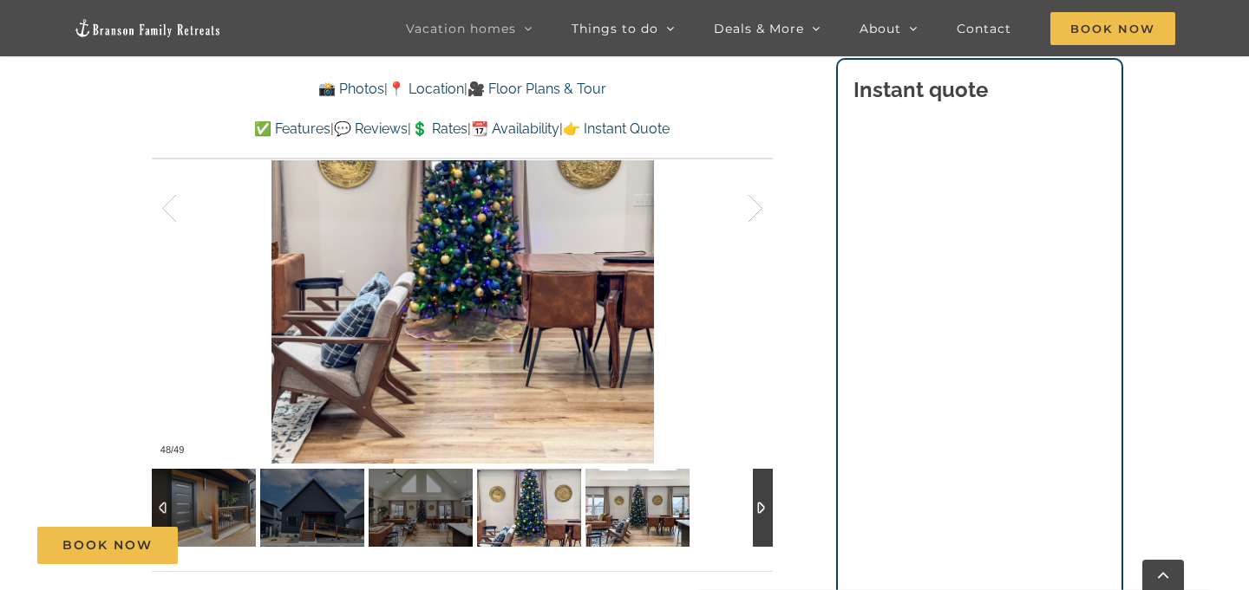
click at [603, 514] on img at bounding box center [637, 508] width 104 height 78
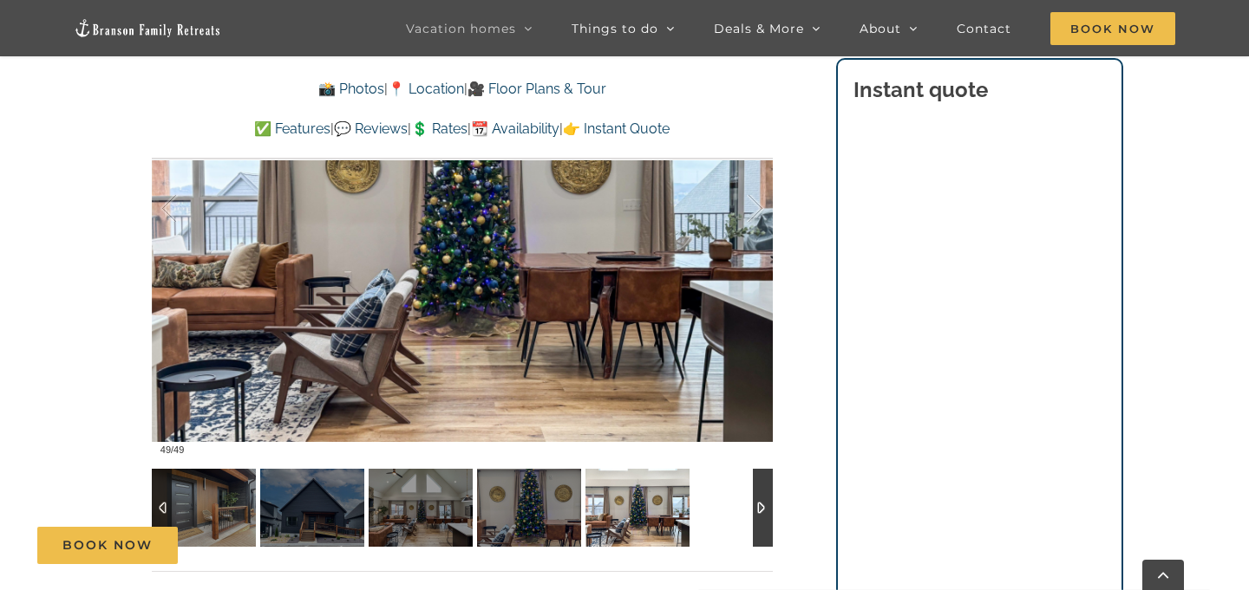
click at [749, 505] on div at bounding box center [462, 508] width 621 height 78
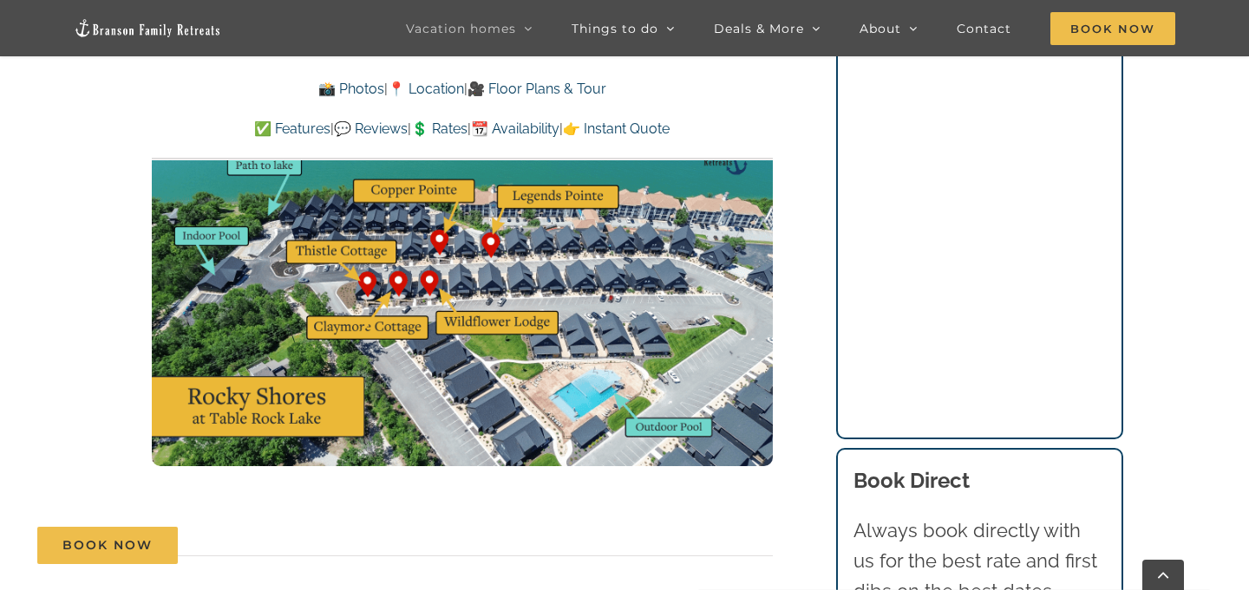
scroll to position [5569, 0]
